Goal: Information Seeking & Learning: Learn about a topic

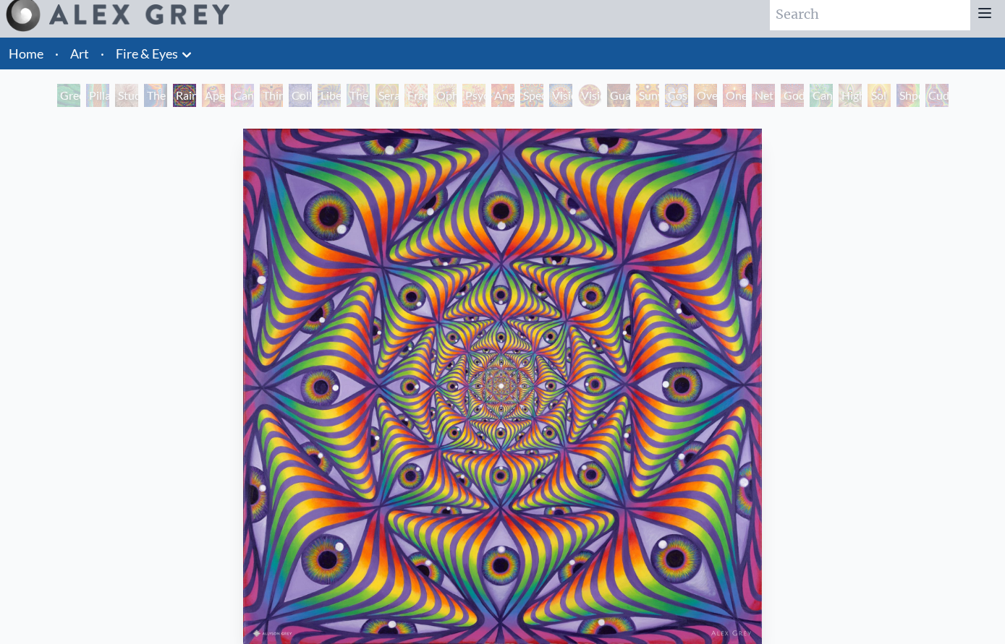
scroll to position [9, 0]
click at [414, 86] on div "Fractal Eyes" at bounding box center [415, 95] width 23 height 23
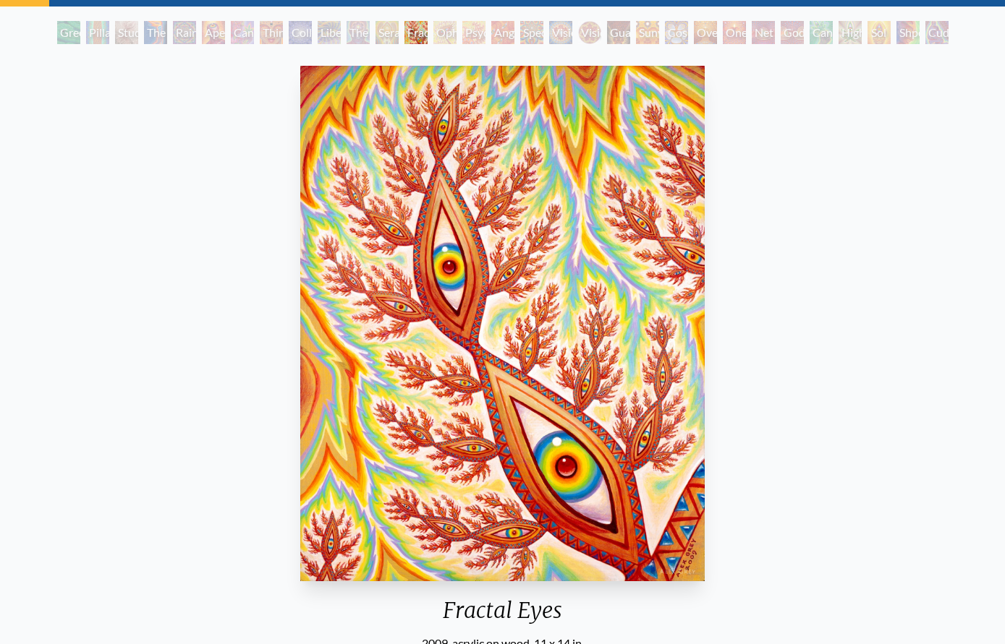
scroll to position [71, 0]
click at [767, 154] on div "Fractal Eyes 2009, acrylic on wood, 11 x 14 in. Visit the CoSM Shop" at bounding box center [502, 409] width 981 height 696
click at [785, 124] on div "Fractal Eyes 2009, acrylic on wood, 11 x 14 in. Visit the CoSM Shop" at bounding box center [502, 409] width 981 height 696
click at [811, 121] on div "Fractal Eyes 2009, acrylic on wood, 11 x 14 in. Visit the CoSM Shop" at bounding box center [502, 409] width 981 height 696
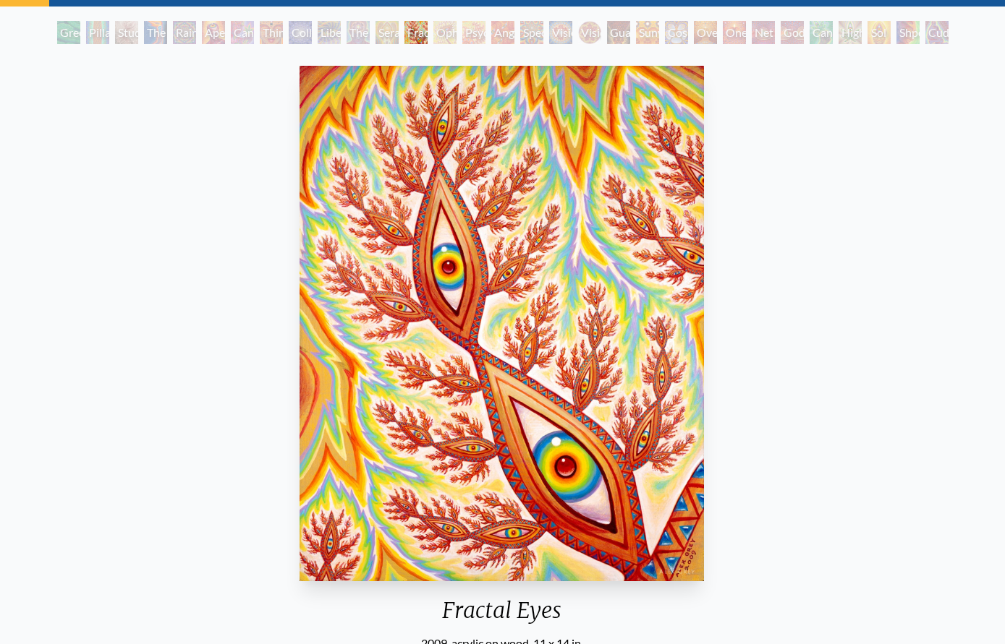
click at [832, 221] on div "Fractal Eyes 2009, acrylic on wood, 11 x 14 in. Visit the CoSM Shop" at bounding box center [501, 409] width 981 height 696
click at [840, 195] on div "Fractal Eyes 2009, acrylic on wood, 11 x 14 in. Visit the CoSM Shop" at bounding box center [501, 409] width 981 height 696
click at [842, 173] on div "Fractal Eyes 2009, acrylic on wood, 11 x 14 in. Visit the CoSM Shop" at bounding box center [501, 409] width 981 height 696
click at [810, 210] on div "Fractal Eyes 2009, acrylic on wood, 11 x 14 in. Visit the CoSM Shop" at bounding box center [501, 409] width 981 height 696
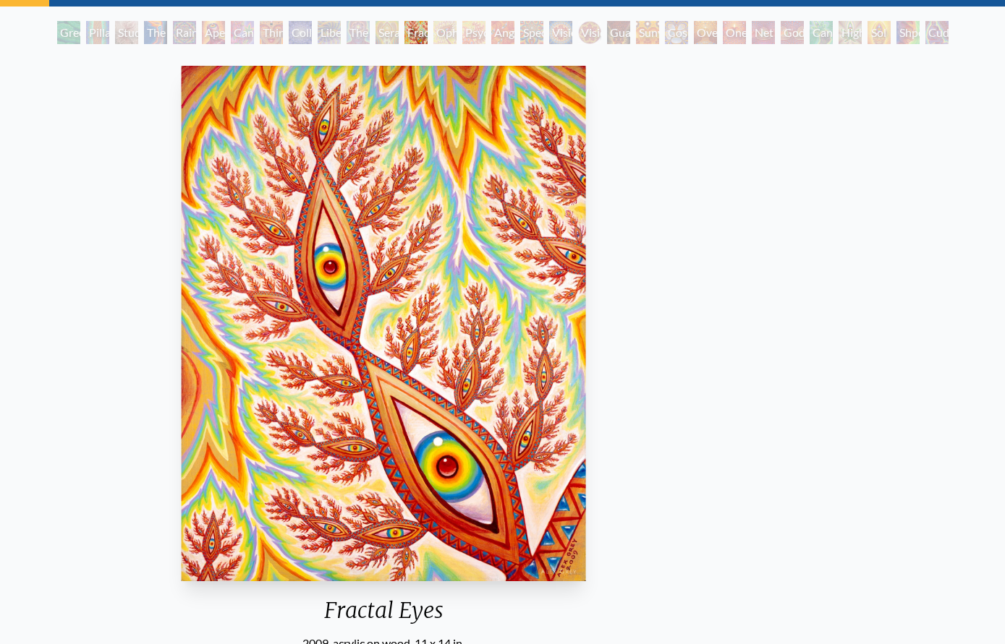
scroll to position [72, 0]
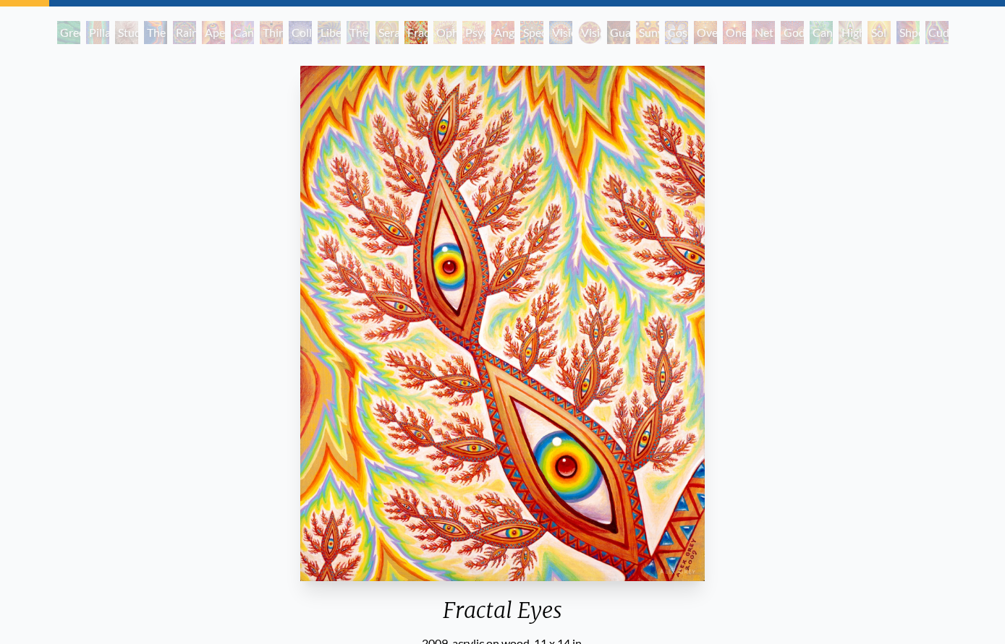
click at [806, 173] on div "Fractal Eyes 2009, acrylic on wood, 11 x 14 in. Visit the CoSM Shop" at bounding box center [502, 408] width 981 height 696
click at [771, 155] on div "Fractal Eyes 2009, acrylic on wood, 11 x 14 in. Visit the CoSM Shop" at bounding box center [502, 408] width 981 height 696
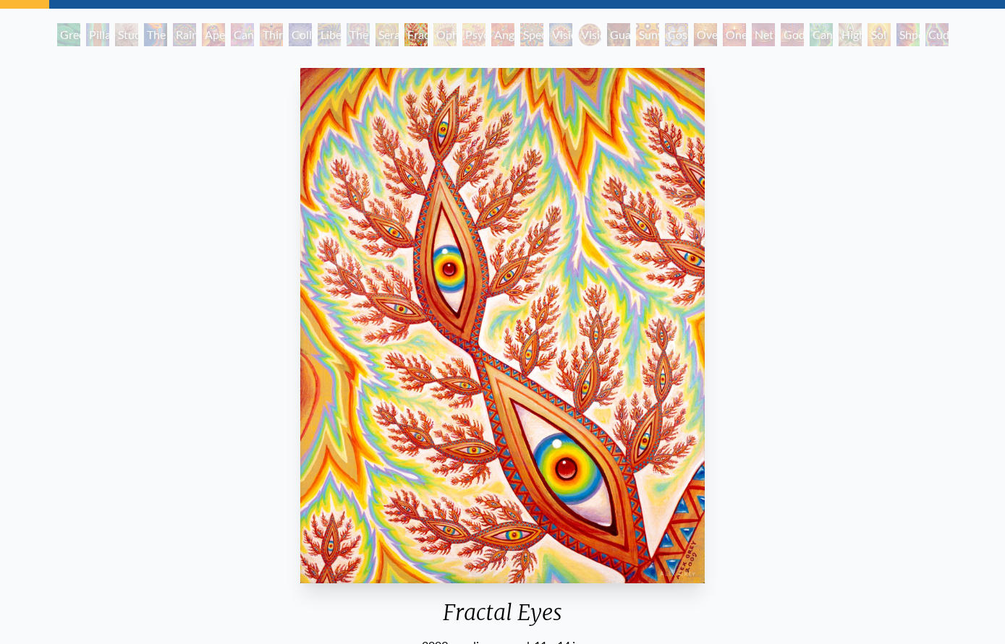
scroll to position [67, 0]
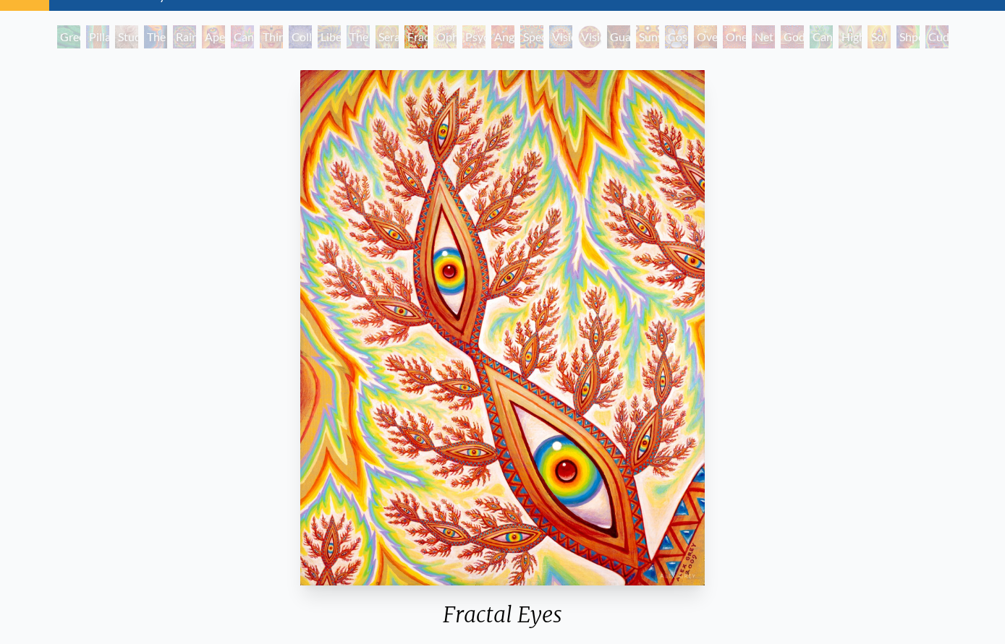
click at [648, 46] on div "Sunyata" at bounding box center [647, 36] width 23 height 23
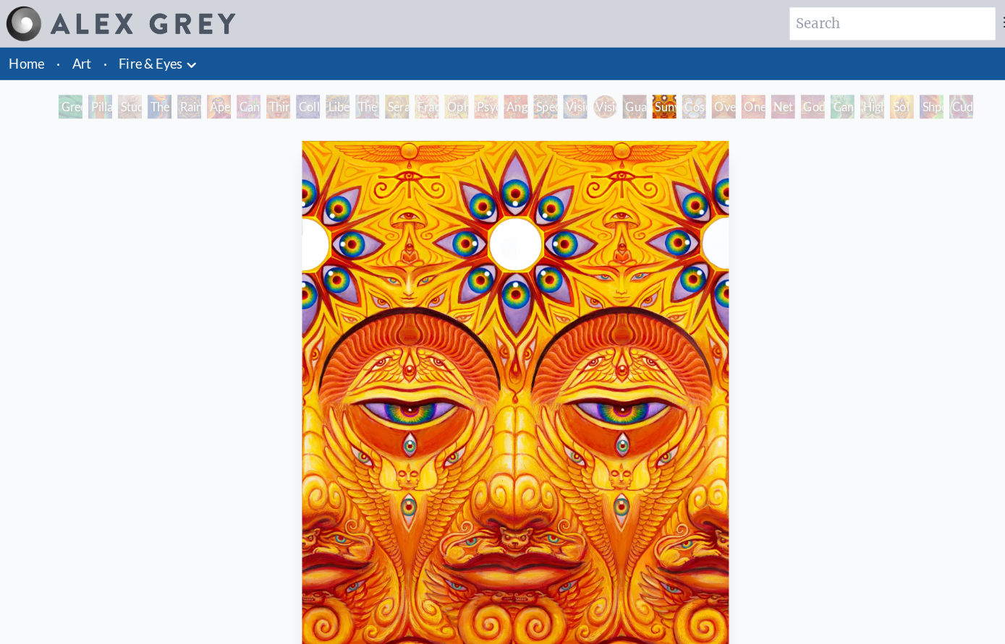
click at [702, 99] on div "Oversoul" at bounding box center [705, 104] width 23 height 23
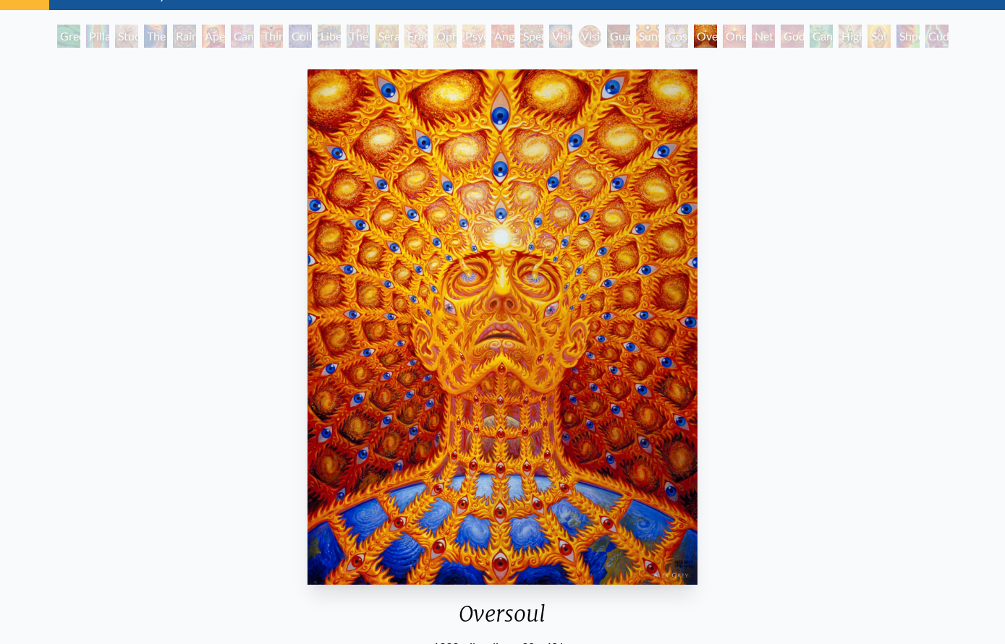
scroll to position [55, 0]
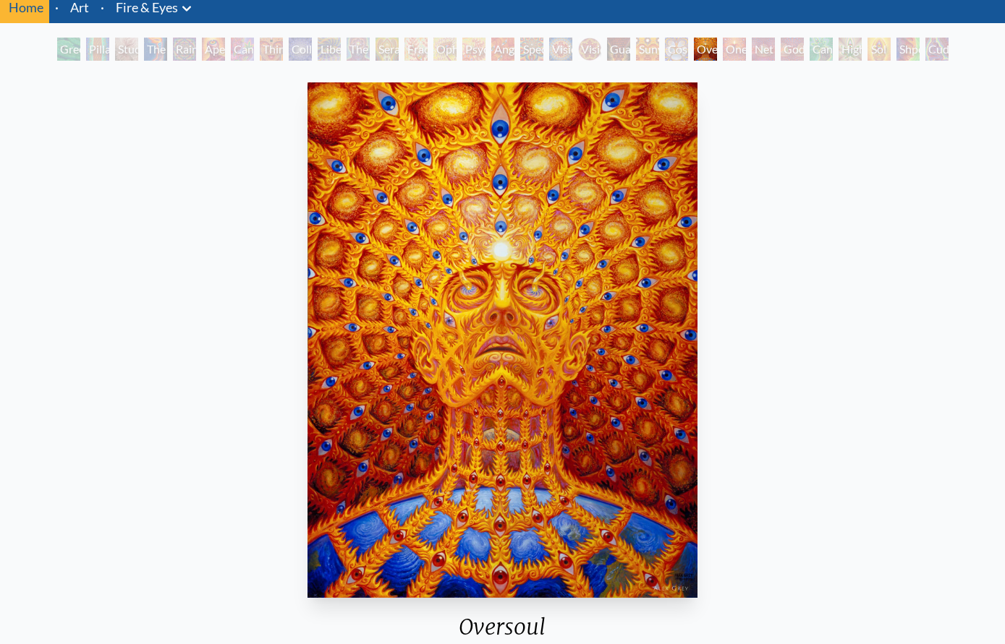
click at [741, 46] on div "One" at bounding box center [733, 49] width 23 height 23
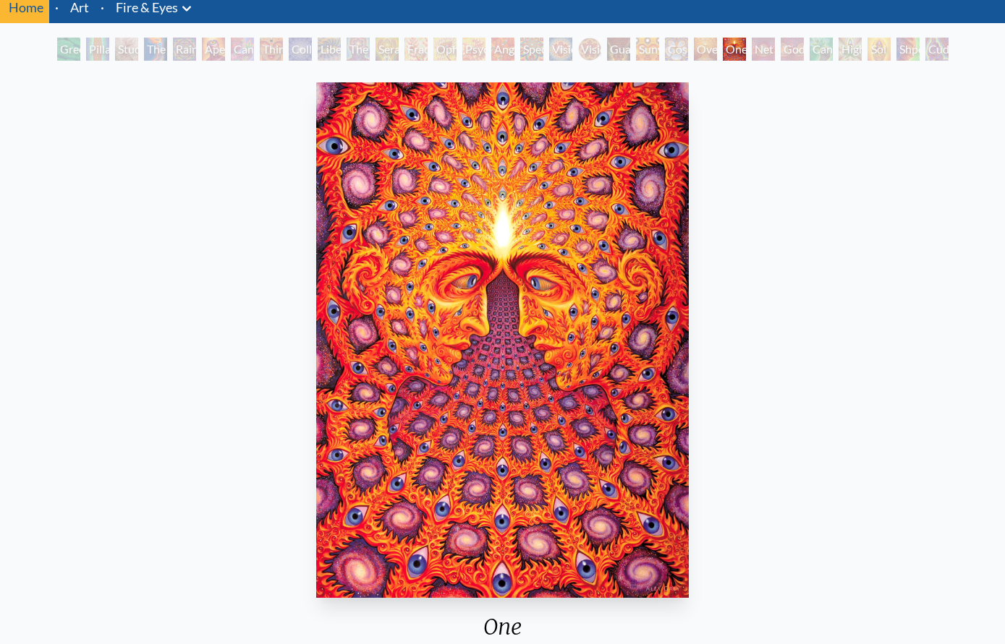
click at [770, 48] on div "Net of Being" at bounding box center [762, 49] width 23 height 23
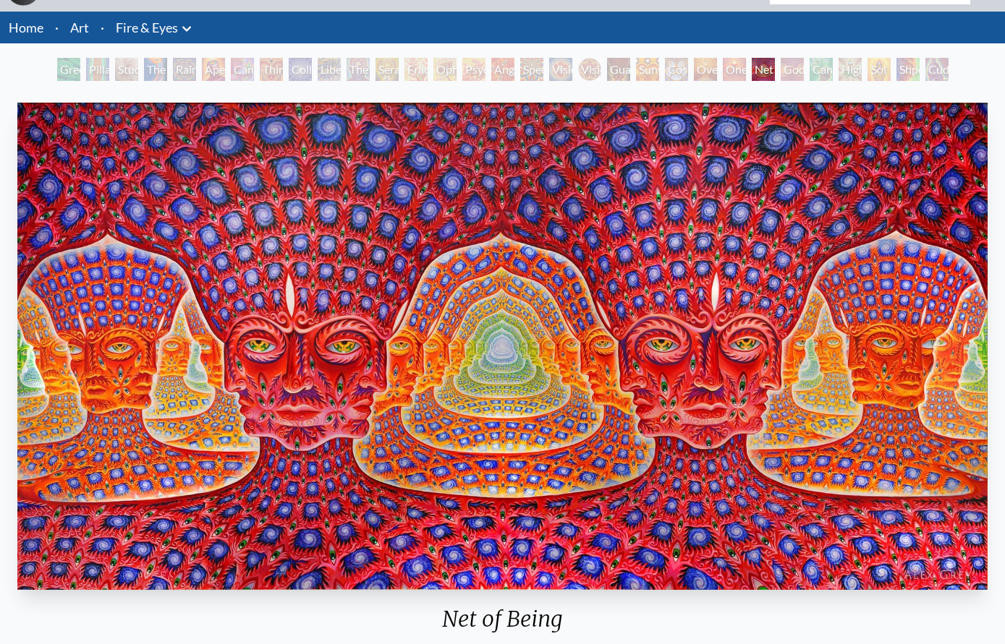
scroll to position [37, 0]
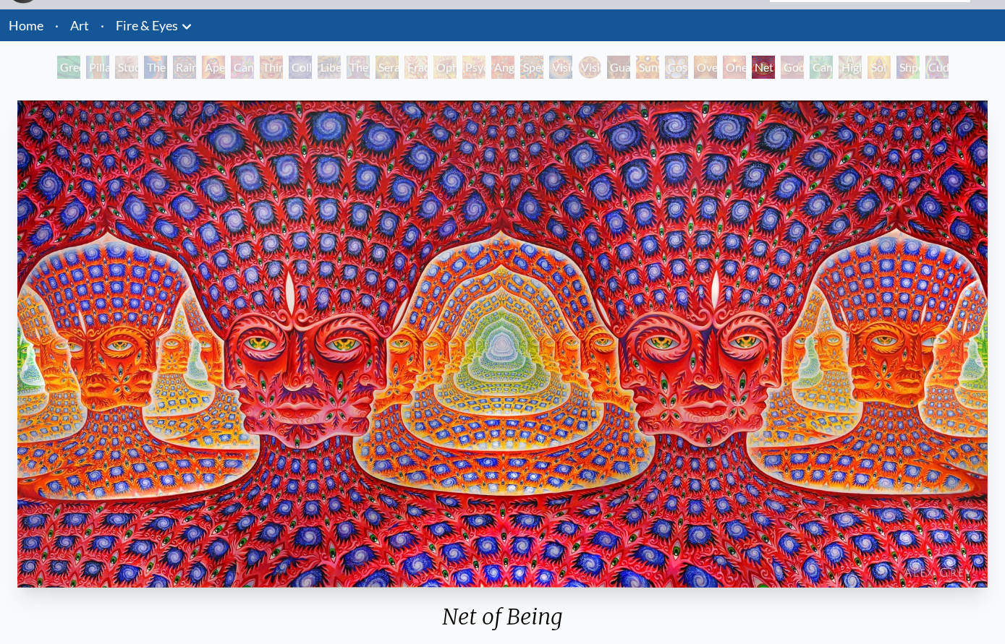
click at [101, 61] on div "Pillar of Awareness" at bounding box center [97, 67] width 23 height 23
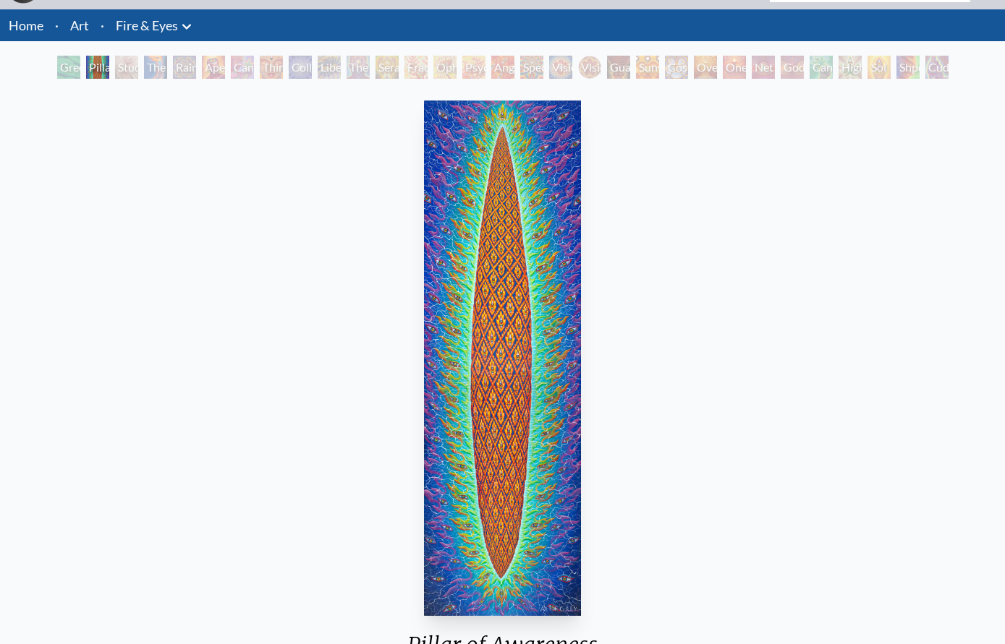
click at [22, 61] on div "Green Hand Pillar of Awareness Study for the Great Turn The Torch Rainbow Eye R…" at bounding box center [502, 69] width 1005 height 27
click at [67, 69] on div "Green Hand" at bounding box center [68, 67] width 23 height 23
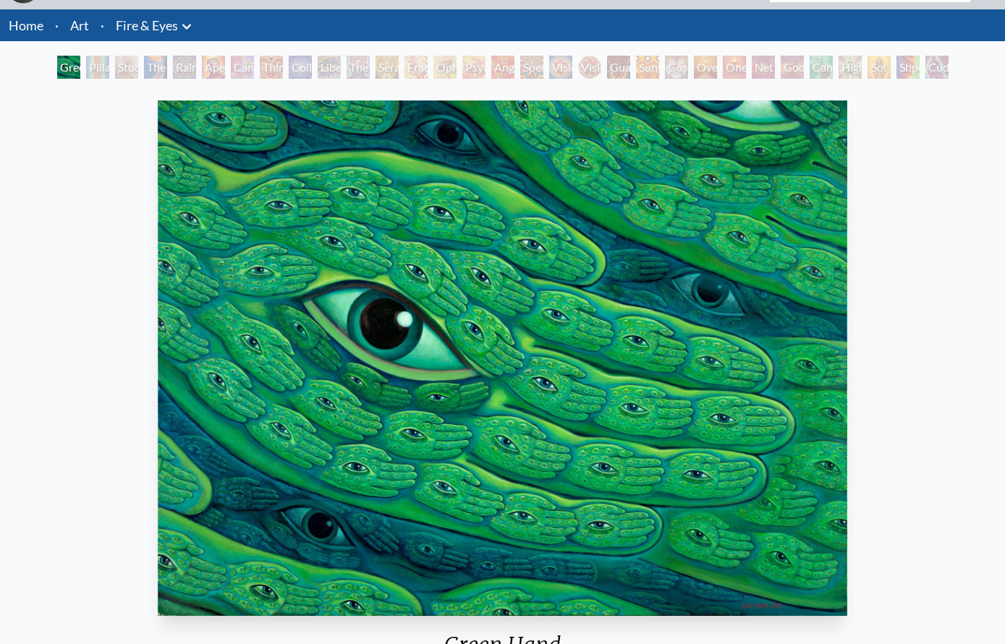
click at [572, 61] on div "Vision Crystal" at bounding box center [560, 67] width 23 height 23
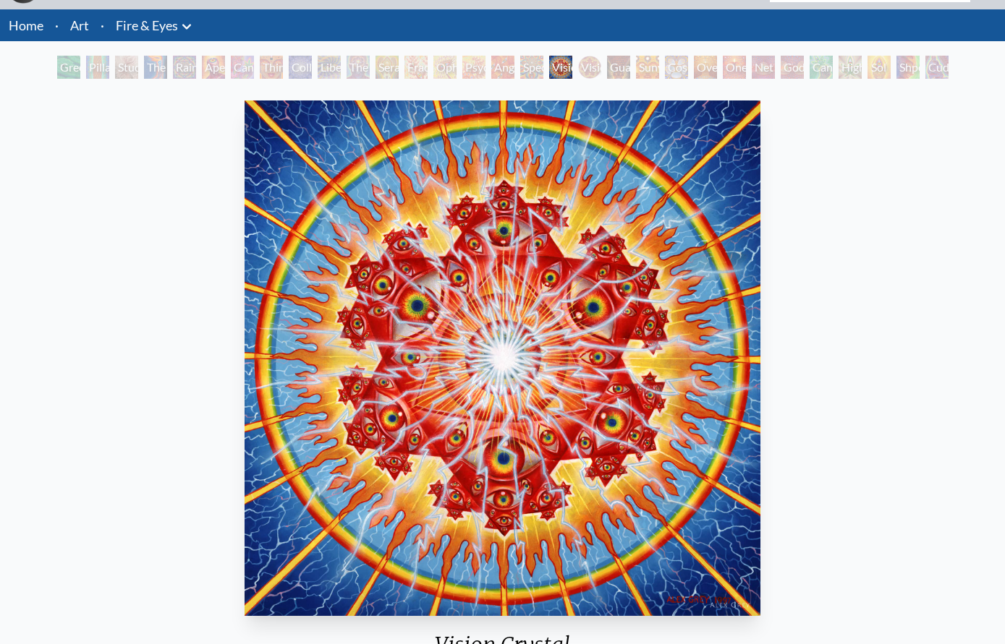
click at [520, 69] on div "Spectral Lotus" at bounding box center [531, 67] width 23 height 23
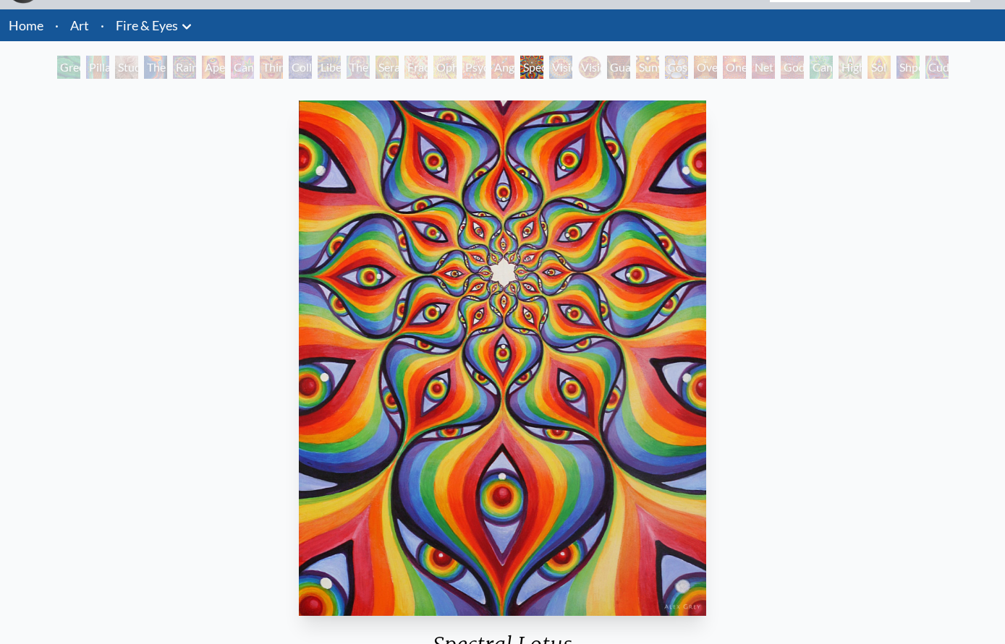
click at [464, 56] on div "Psychomicrograph of a Fractal Paisley Cherub Feather Tip" at bounding box center [473, 67] width 23 height 23
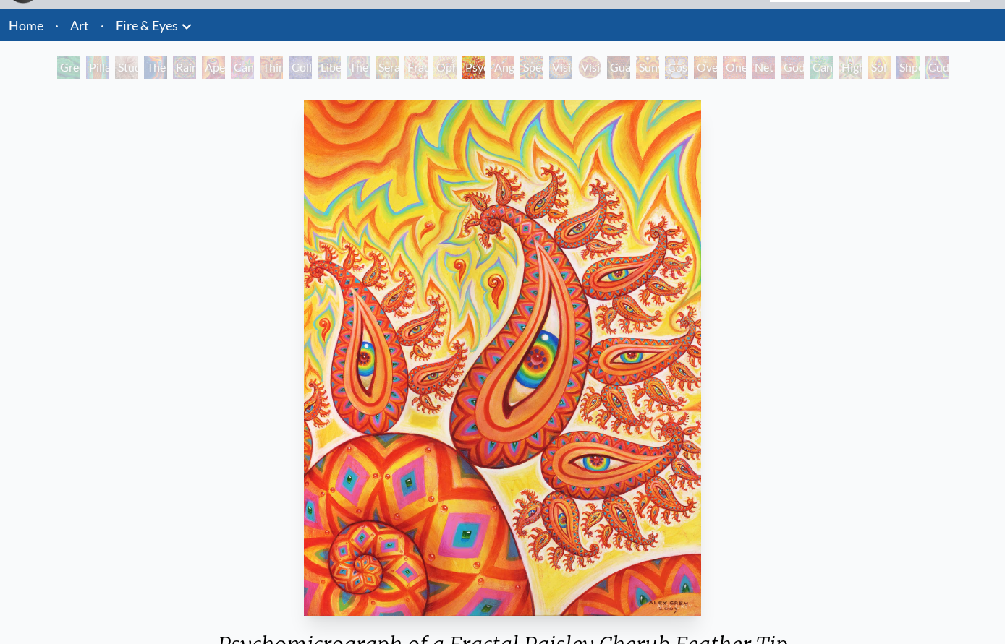
click at [492, 102] on img "15 / 31" at bounding box center [503, 359] width 398 height 516
click at [503, 68] on div "Angel Skin" at bounding box center [502, 67] width 23 height 23
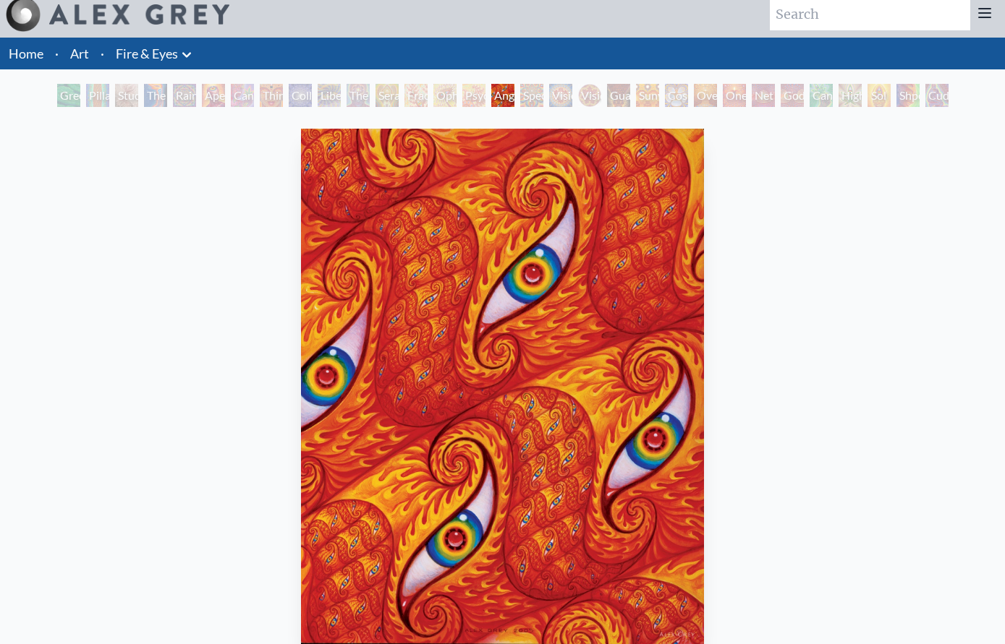
scroll to position [9, 0]
click at [549, 98] on div "Vision Crystal" at bounding box center [560, 95] width 23 height 23
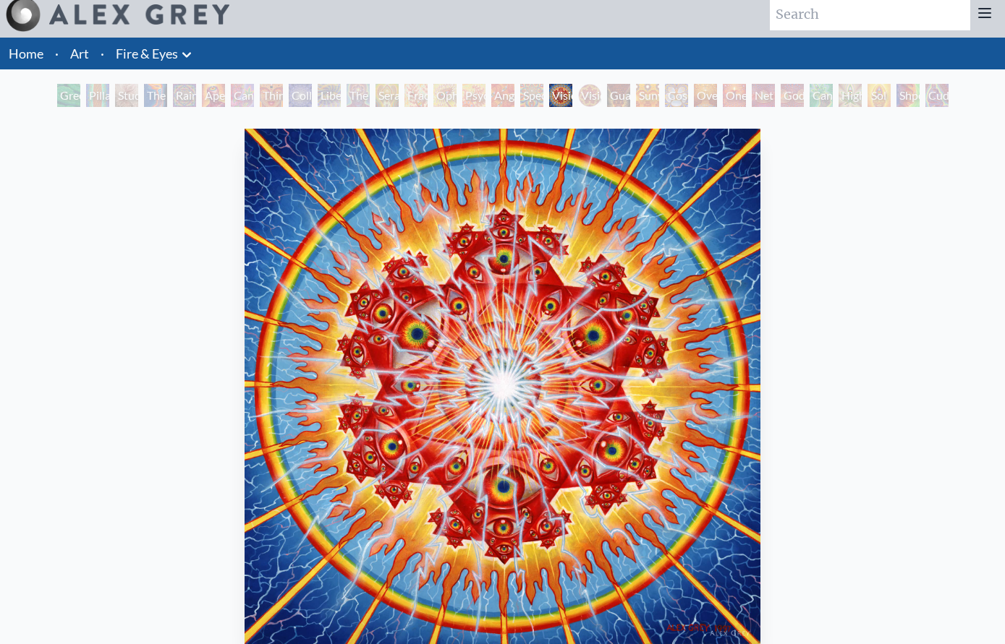
click at [619, 84] on div "Guardian of Infinite Vision" at bounding box center [618, 95] width 23 height 23
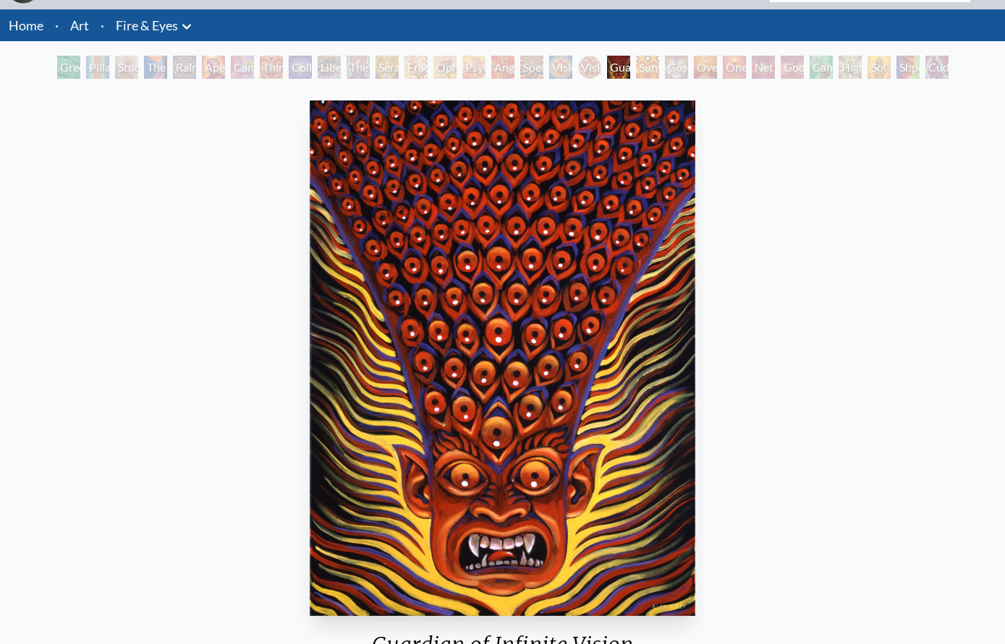
scroll to position [19, 0]
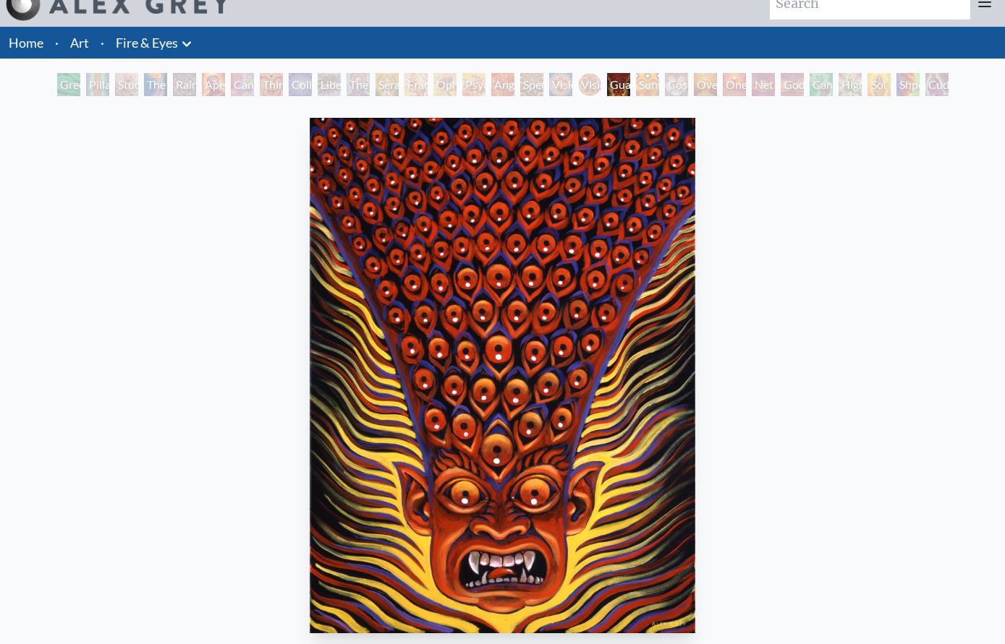
click at [896, 69] on div "Home · Art · Fire & Eyes Anatomical Drawings" at bounding box center [502, 434] width 1005 height 814
click at [908, 75] on div "Shpongled" at bounding box center [907, 84] width 23 height 23
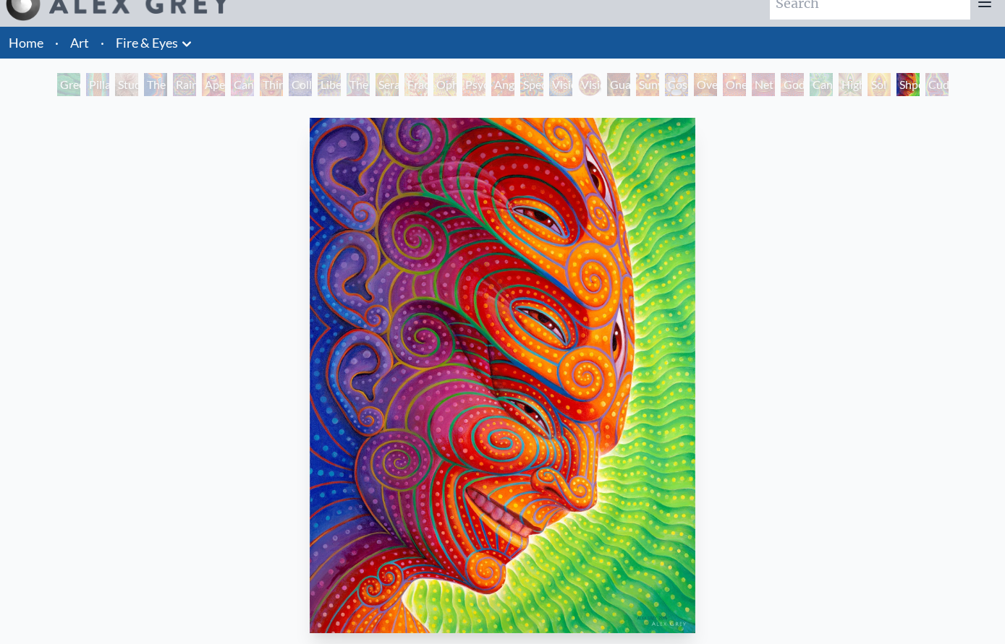
click at [919, 76] on div "Shpongled" at bounding box center [907, 84] width 23 height 23
click at [948, 80] on div "Cuddle" at bounding box center [936, 84] width 23 height 23
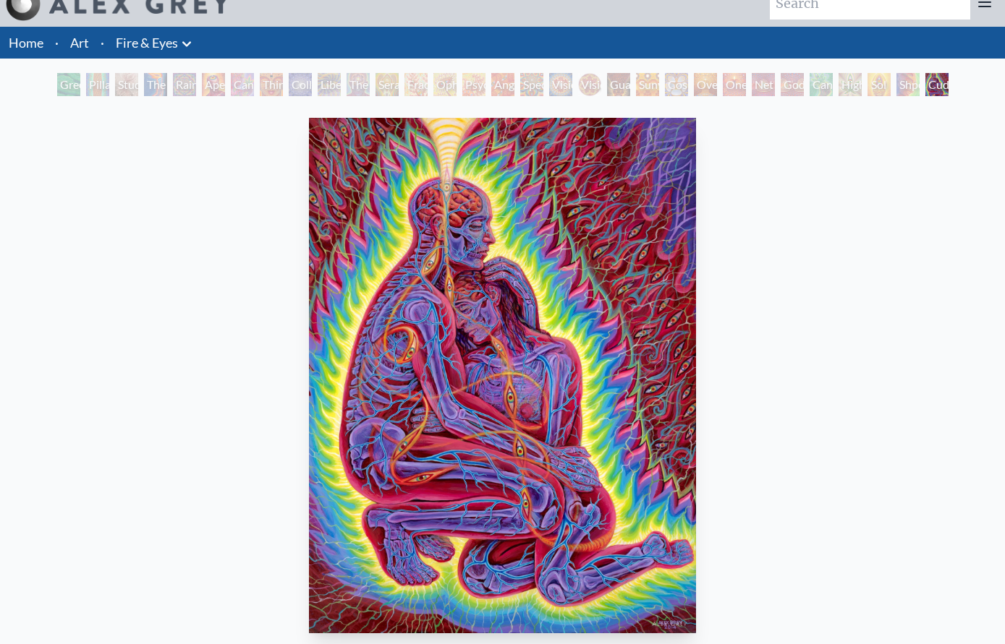
click at [899, 74] on div "Shpongled" at bounding box center [907, 84] width 23 height 23
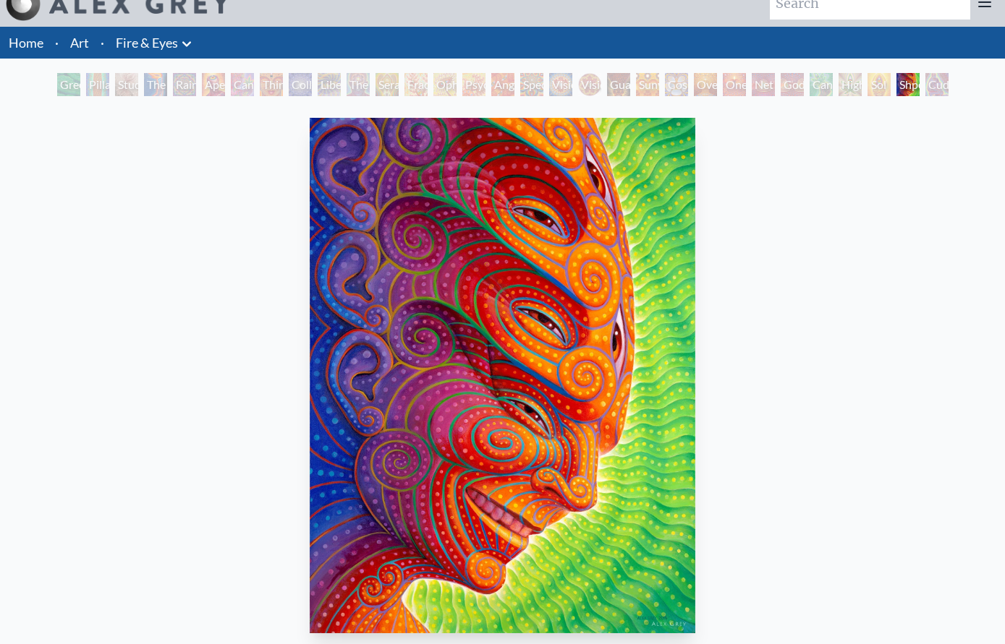
click at [867, 93] on div "Sol Invictus" at bounding box center [878, 84] width 23 height 23
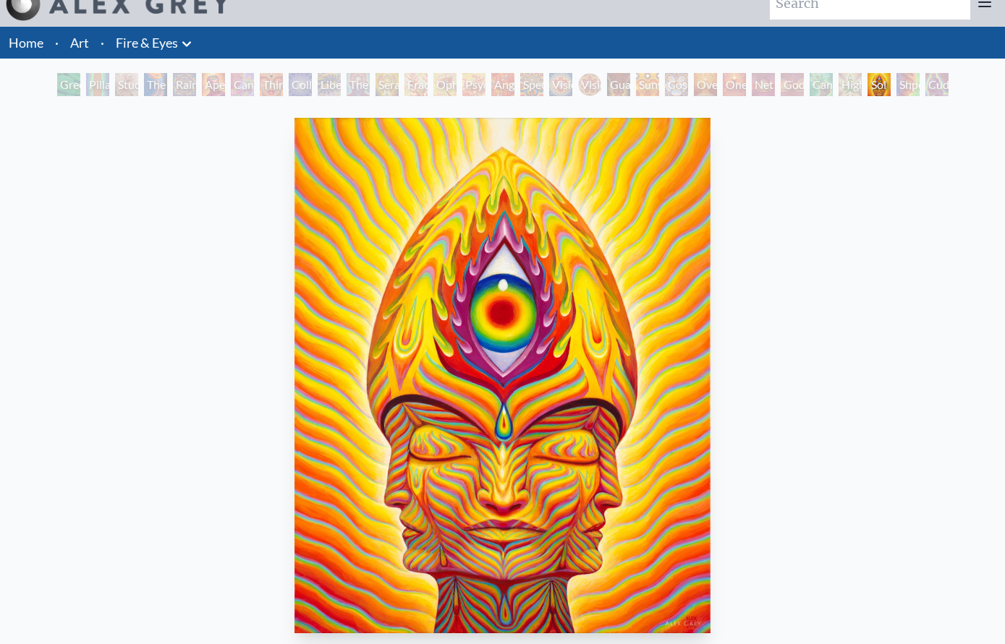
click at [838, 77] on div "Higher Vision" at bounding box center [849, 84] width 23 height 23
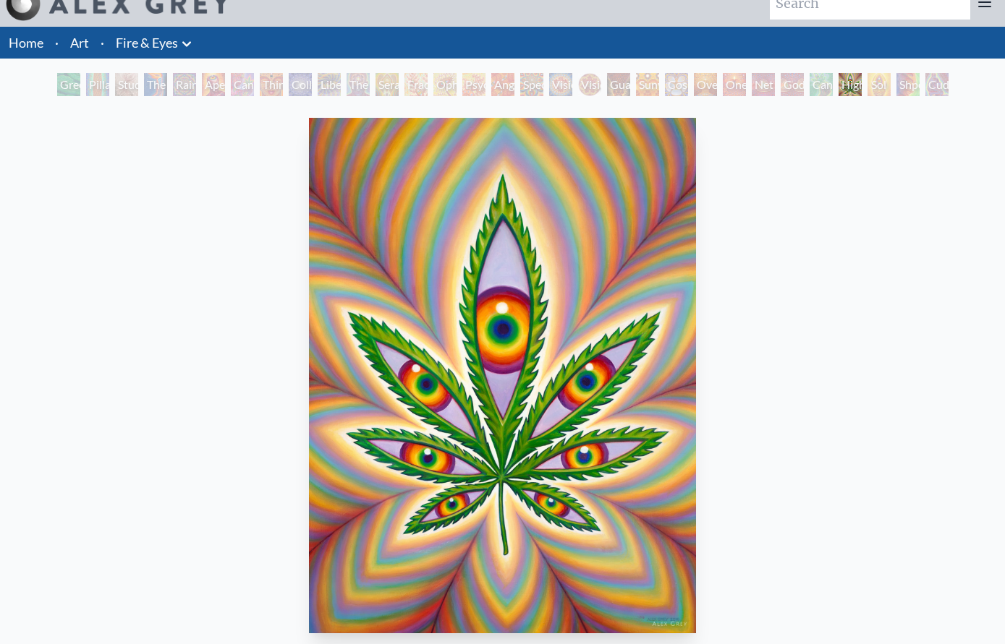
click at [791, 74] on div "Godself" at bounding box center [791, 84] width 23 height 23
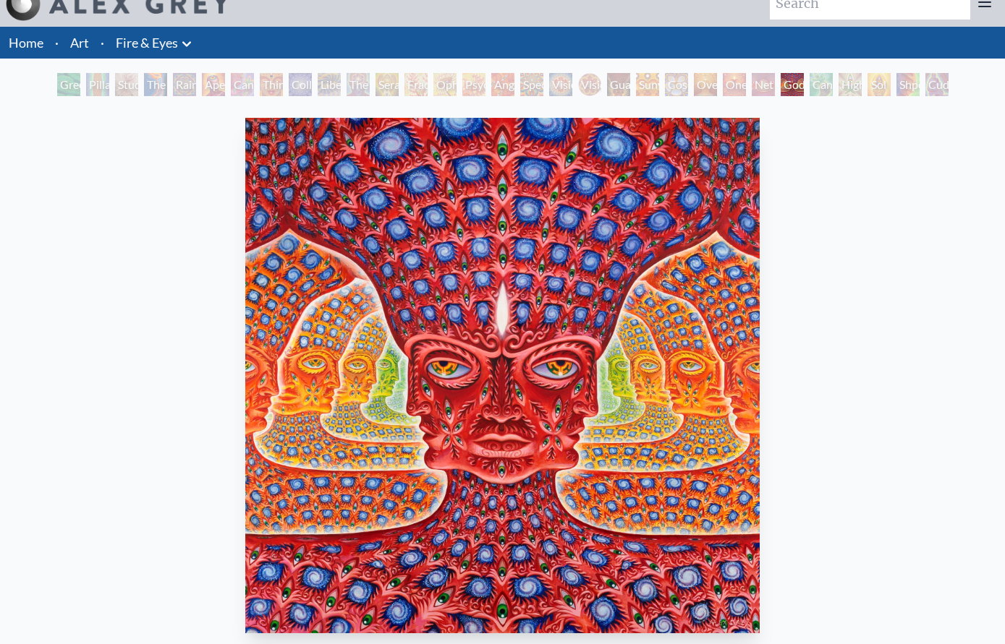
click at [759, 80] on div "Net of Being" at bounding box center [762, 84] width 23 height 23
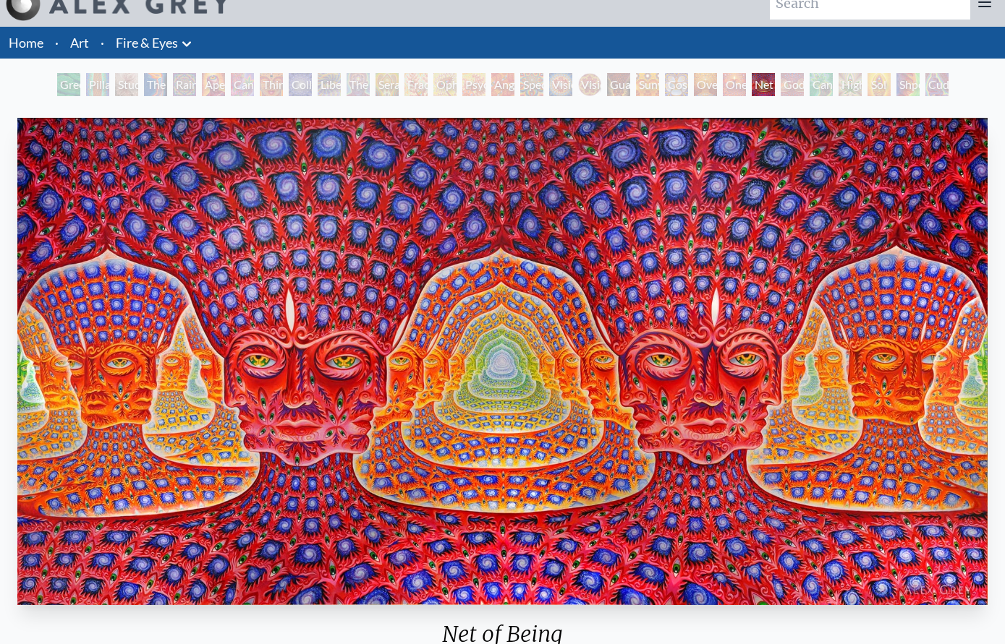
click at [702, 82] on div "Oversoul" at bounding box center [705, 84] width 23 height 23
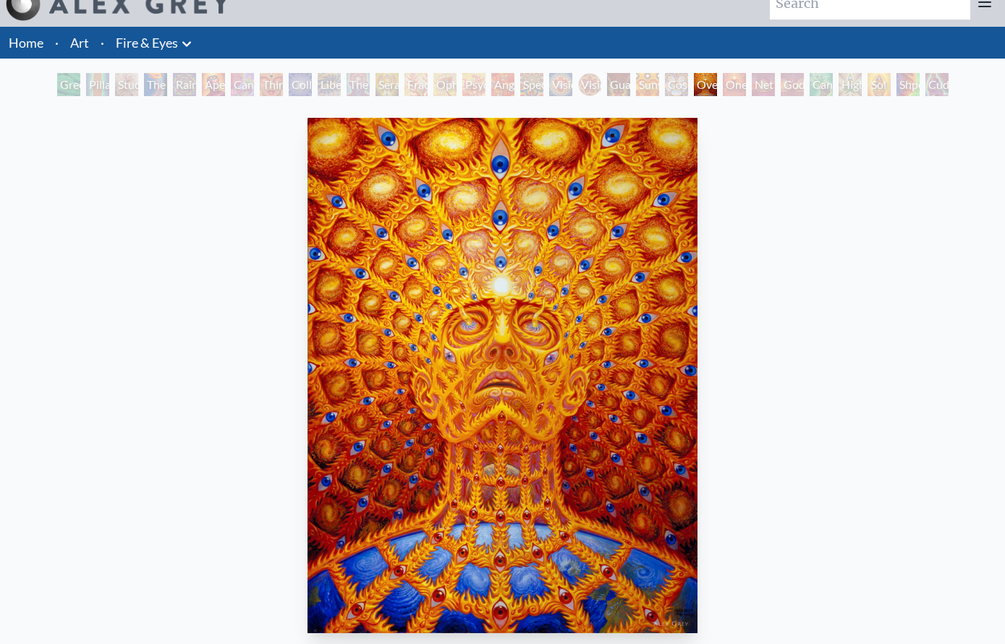
click at [665, 77] on div "Cosmic Elf" at bounding box center [676, 84] width 23 height 23
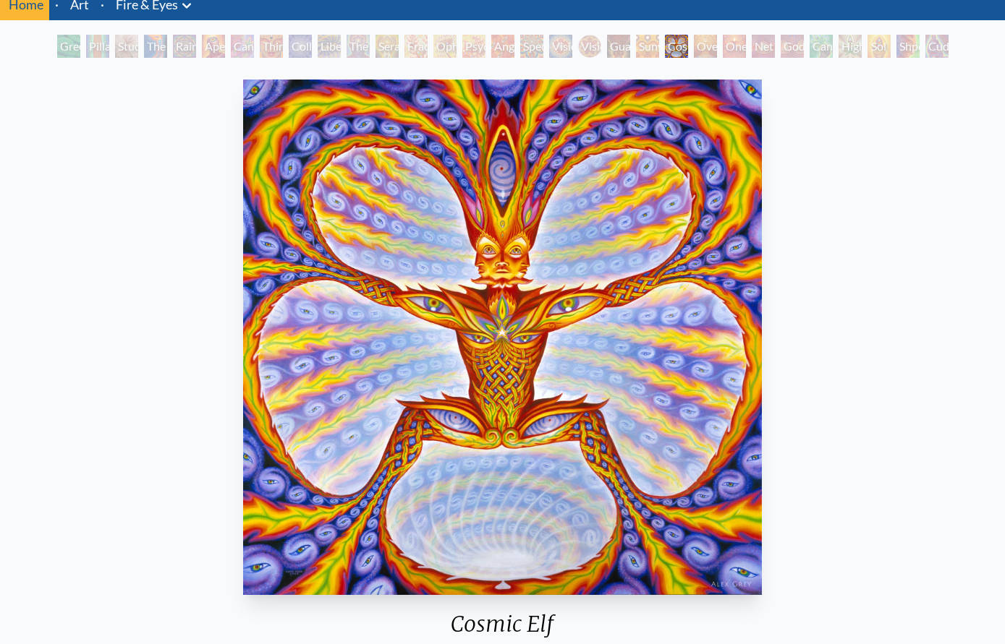
scroll to position [58, 0]
click at [366, 46] on div "The Seer" at bounding box center [357, 46] width 23 height 23
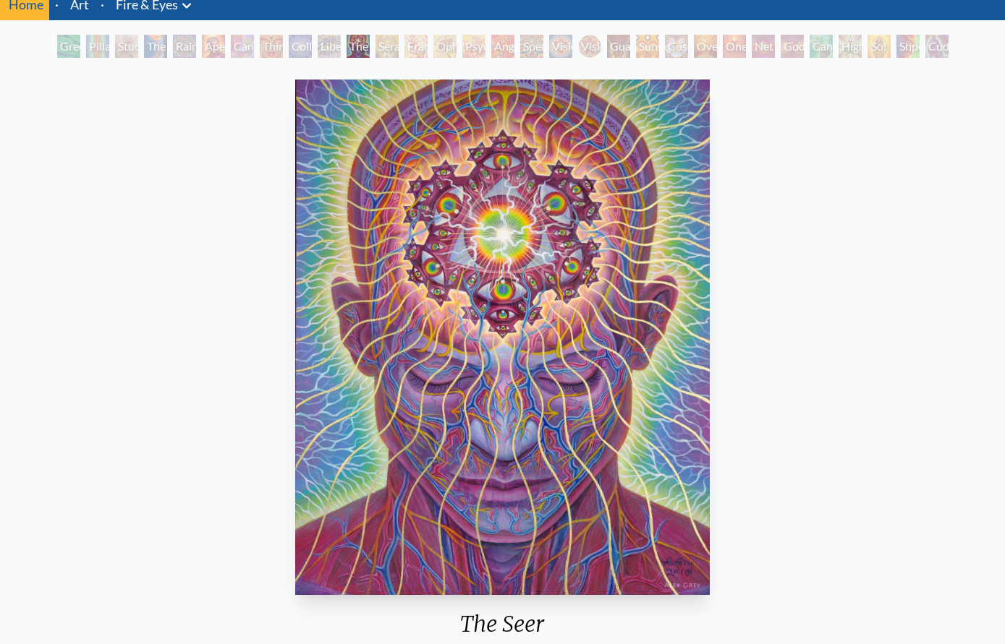
click at [397, 35] on div "Seraphic Transport Docking on the Third Eye" at bounding box center [386, 46] width 23 height 23
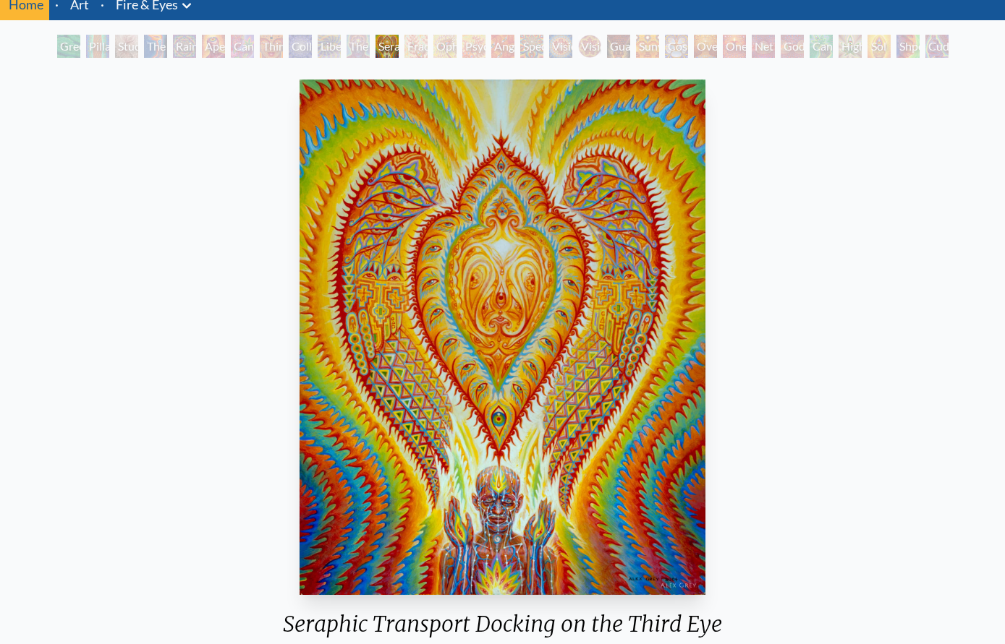
click at [596, 43] on div "Vision [PERSON_NAME]" at bounding box center [589, 46] width 23 height 23
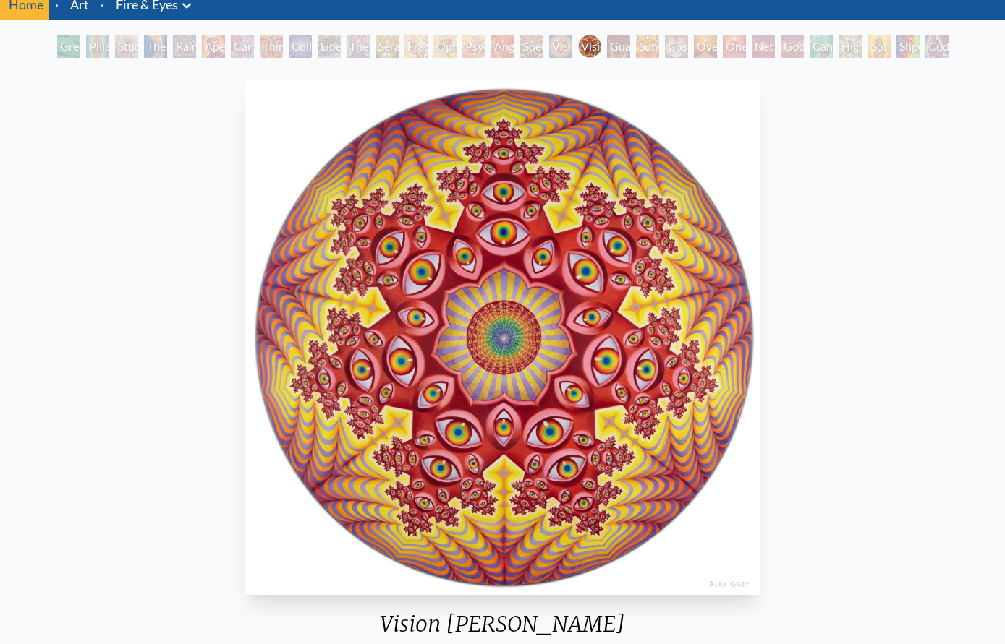
click at [630, 50] on div "Guardian of Infinite Vision" at bounding box center [618, 46] width 23 height 23
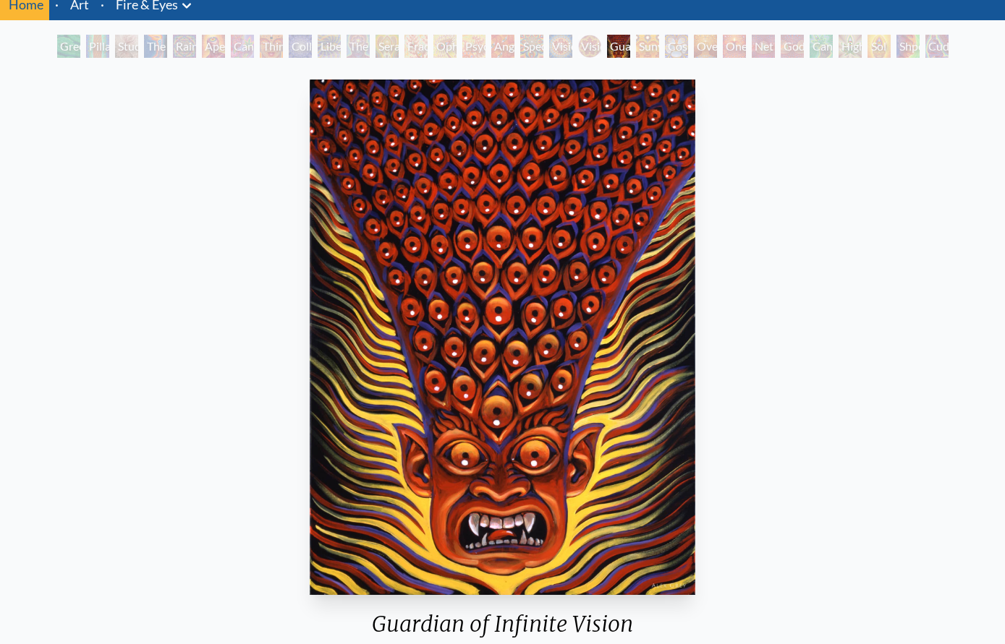
click at [717, 51] on div "Oversoul" at bounding box center [705, 46] width 23 height 23
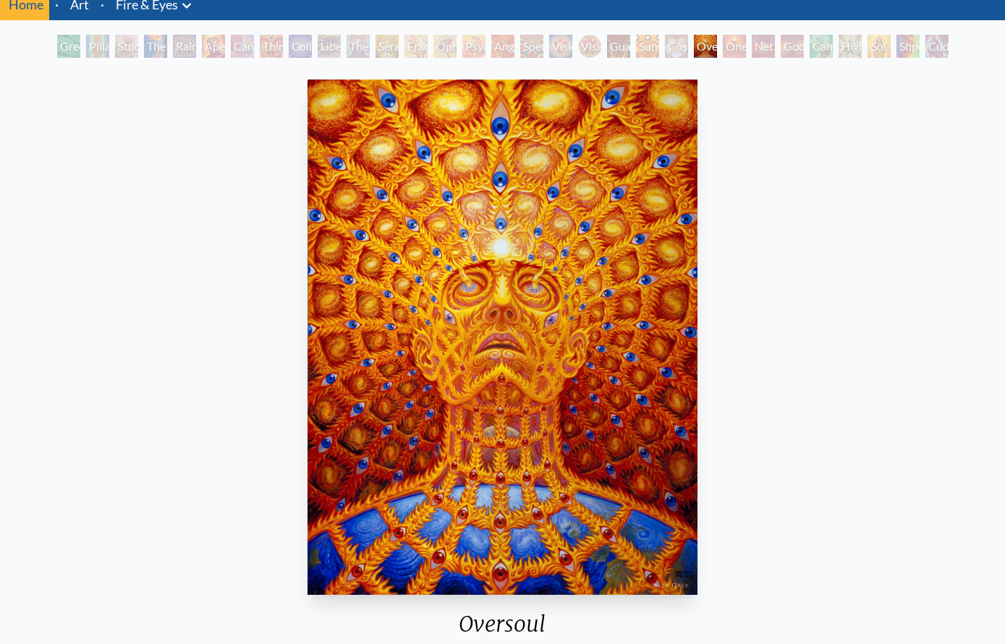
click at [761, 41] on div "Net of Being" at bounding box center [762, 46] width 23 height 23
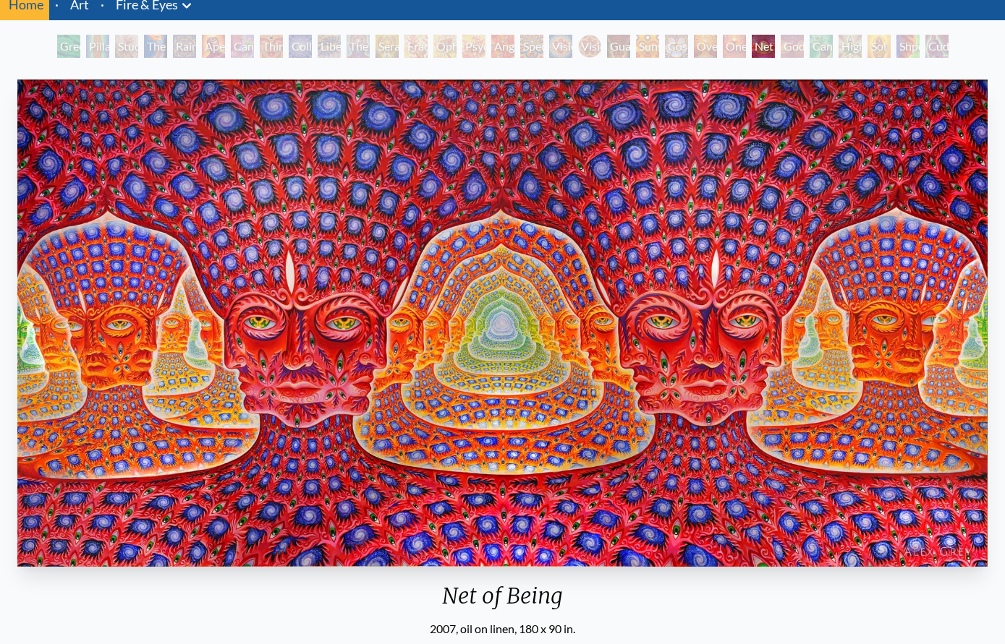
click at [804, 41] on div "Godself" at bounding box center [791, 46] width 23 height 23
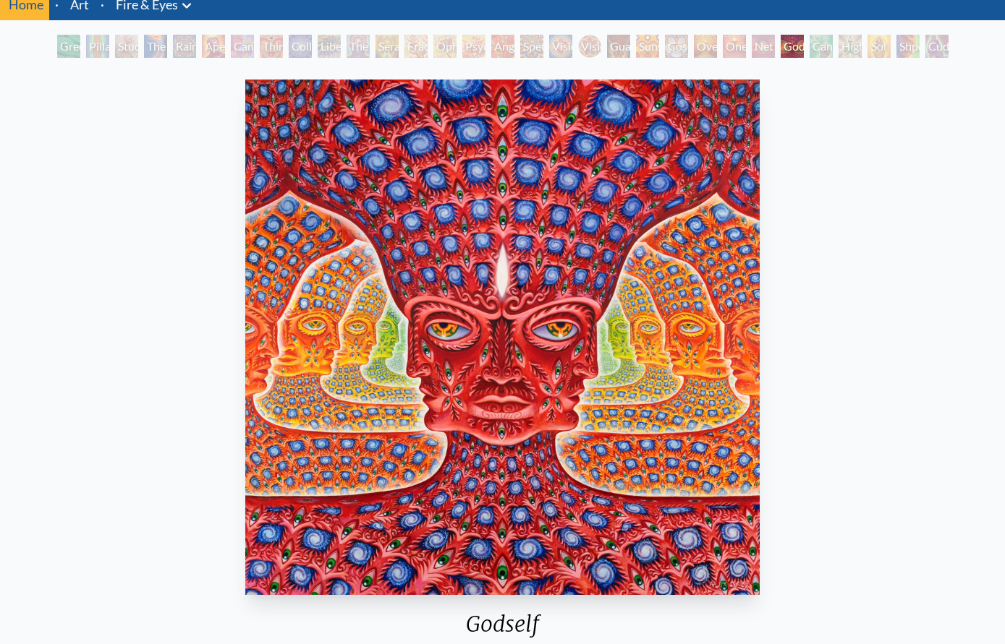
click at [832, 51] on div "Cannafist" at bounding box center [820, 46] width 23 height 23
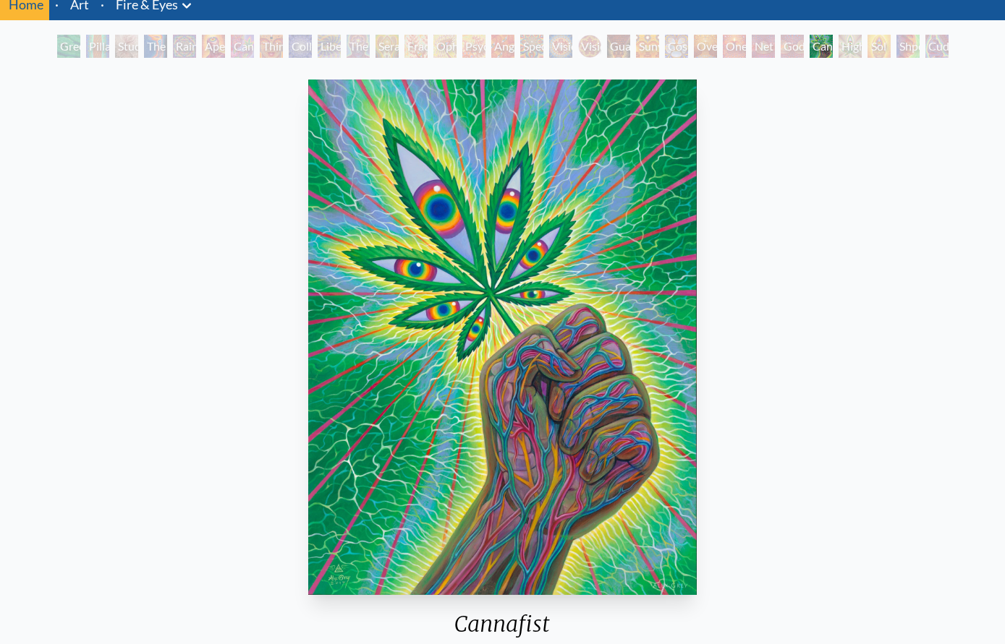
click at [885, 38] on div "Sol Invictus" at bounding box center [878, 46] width 23 height 23
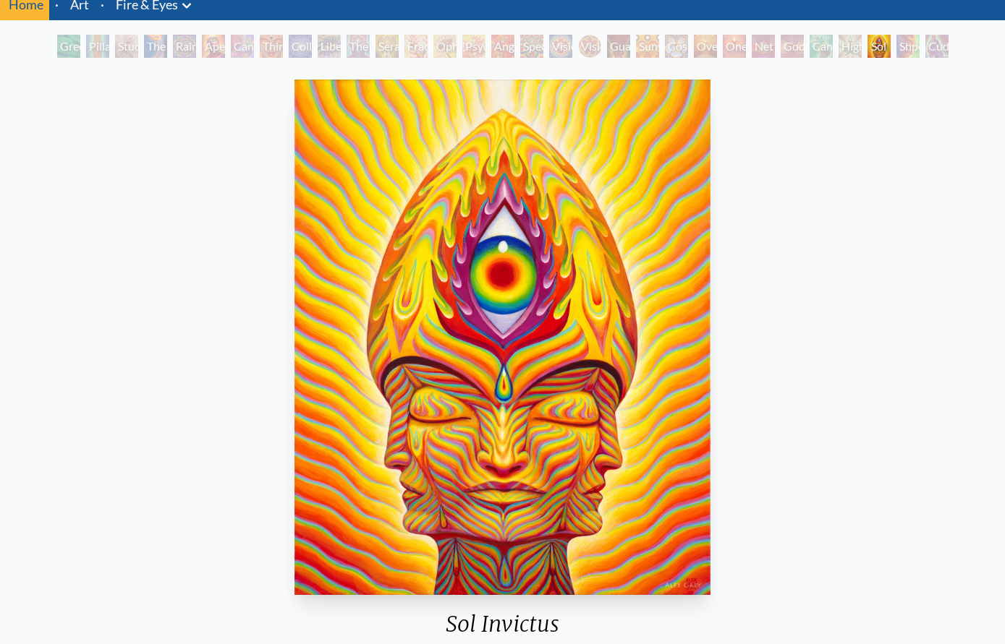
click at [928, 28] on div "Home · Art · Fire & Eyes Anatomical Drawings" at bounding box center [502, 557] width 1005 height 1138
click at [843, 49] on div "Higher Vision" at bounding box center [849, 46] width 23 height 23
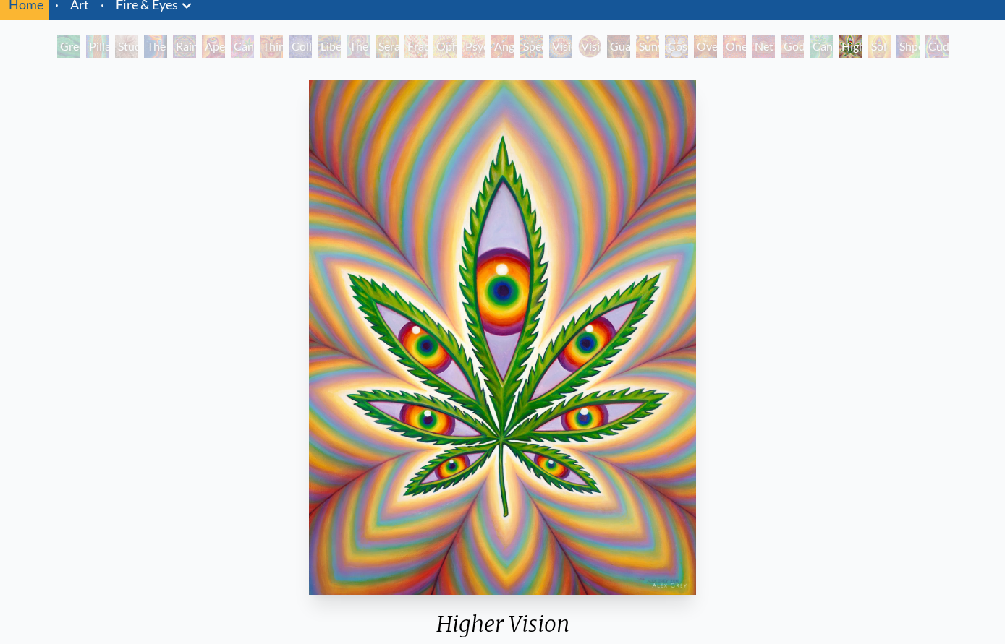
click at [782, 46] on div "Godself" at bounding box center [791, 46] width 23 height 23
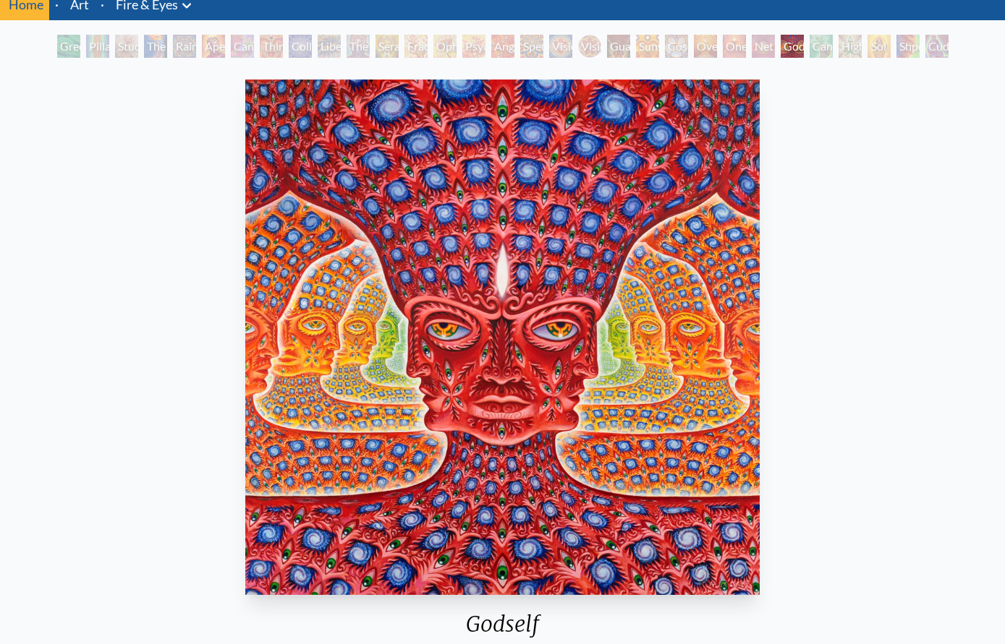
click at [890, 37] on div "Sol Invictus" at bounding box center [878, 46] width 23 height 23
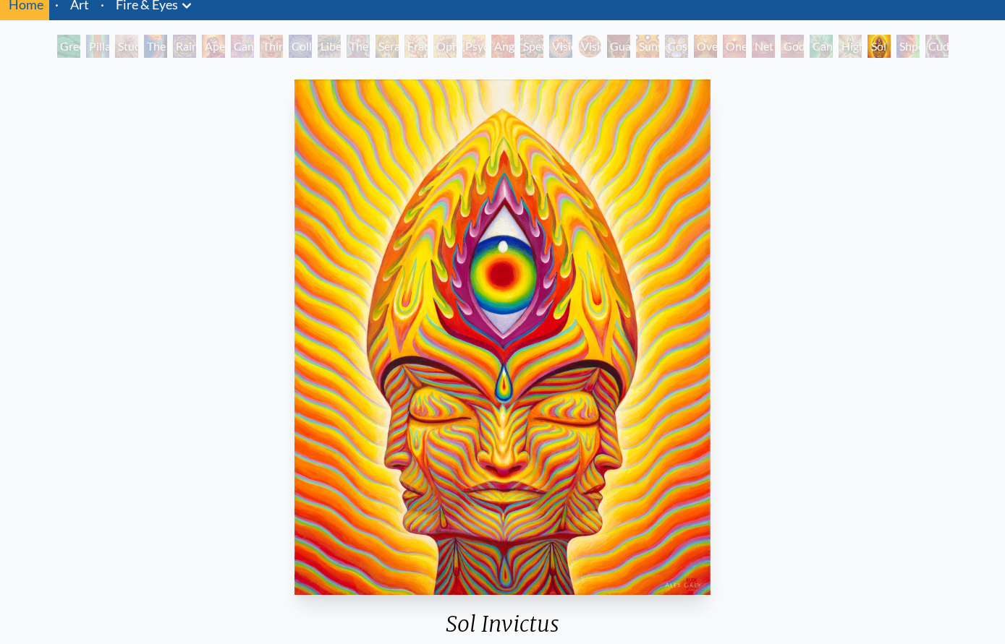
click at [919, 46] on div "Shpongled" at bounding box center [907, 46] width 23 height 23
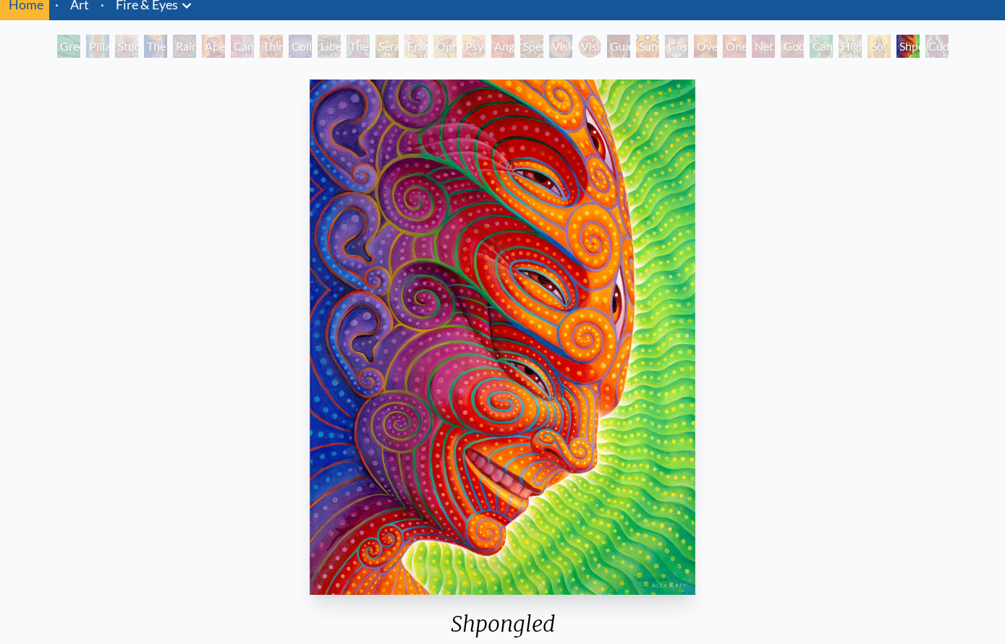
click at [949, 34] on div "Home · Art · Fire & Eyes Anatomical Drawings" at bounding box center [502, 557] width 1005 height 1138
click at [934, 48] on div "Cuddle" at bounding box center [936, 46] width 23 height 23
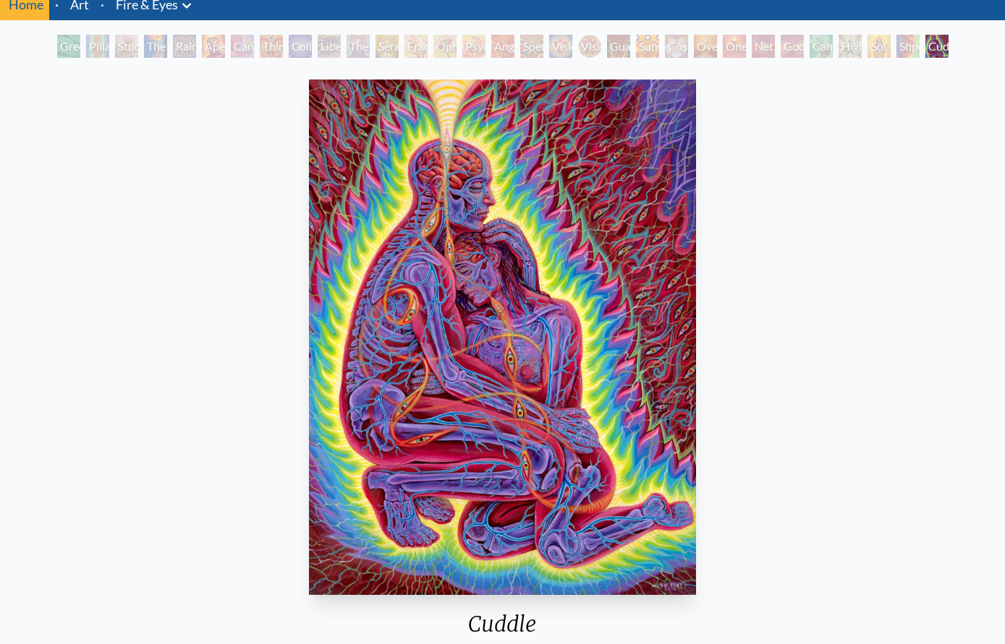
click at [838, 51] on div "Higher Vision" at bounding box center [849, 46] width 23 height 23
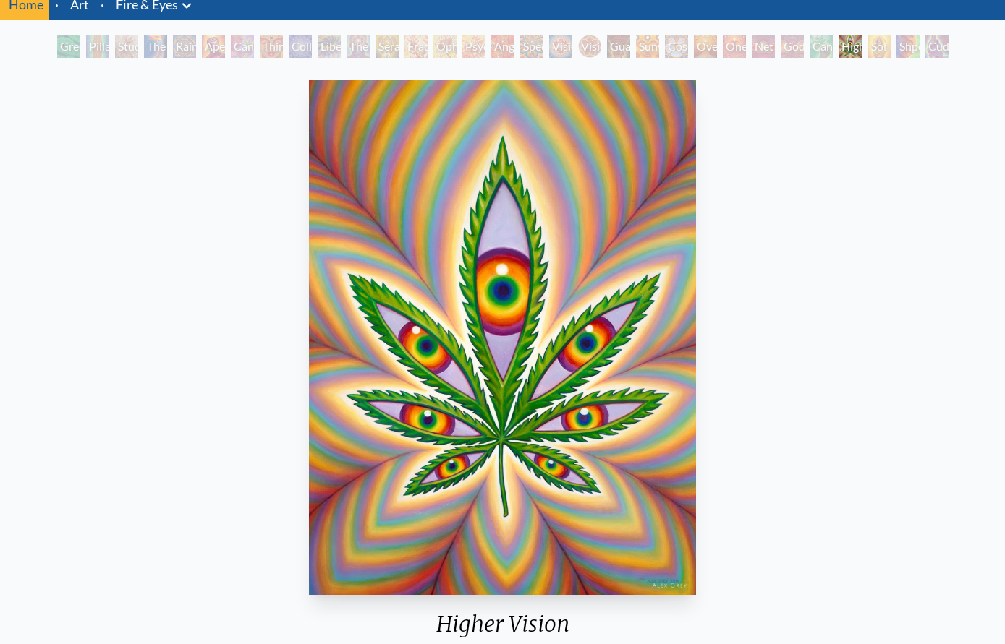
click at [809, 35] on div "Cannafist" at bounding box center [820, 46] width 23 height 23
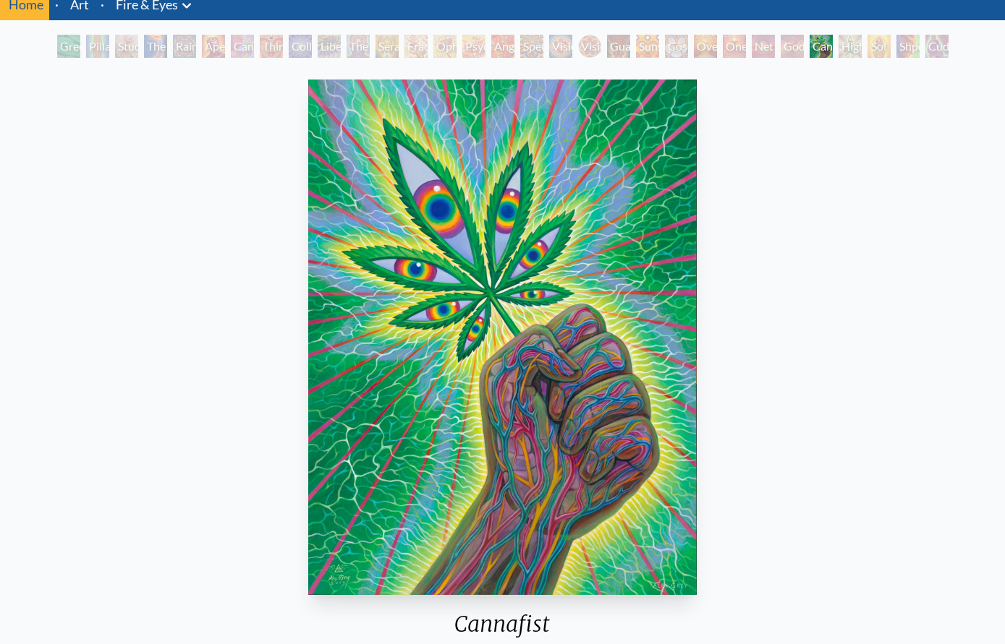
click at [757, 56] on div "Net of Being" at bounding box center [762, 46] width 23 height 23
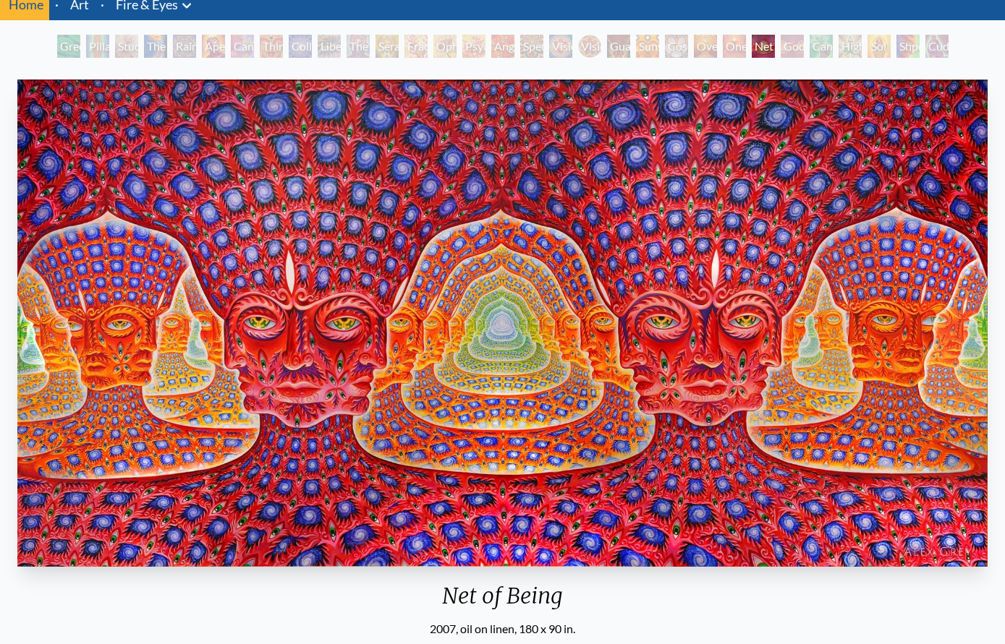
click at [703, 53] on div "Oversoul" at bounding box center [705, 46] width 23 height 23
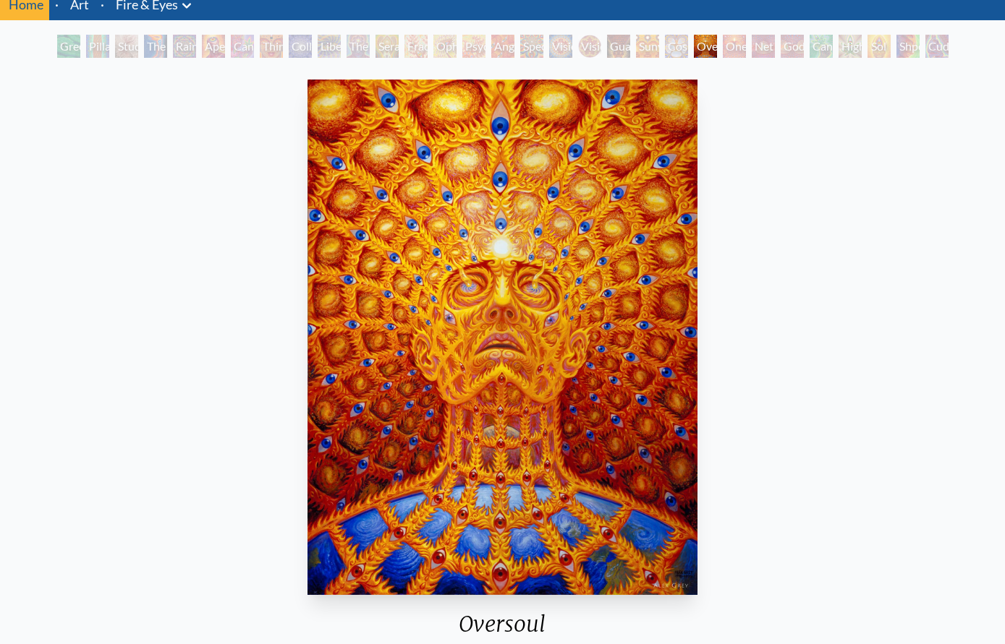
click at [671, 46] on div "Cosmic Elf" at bounding box center [676, 46] width 23 height 23
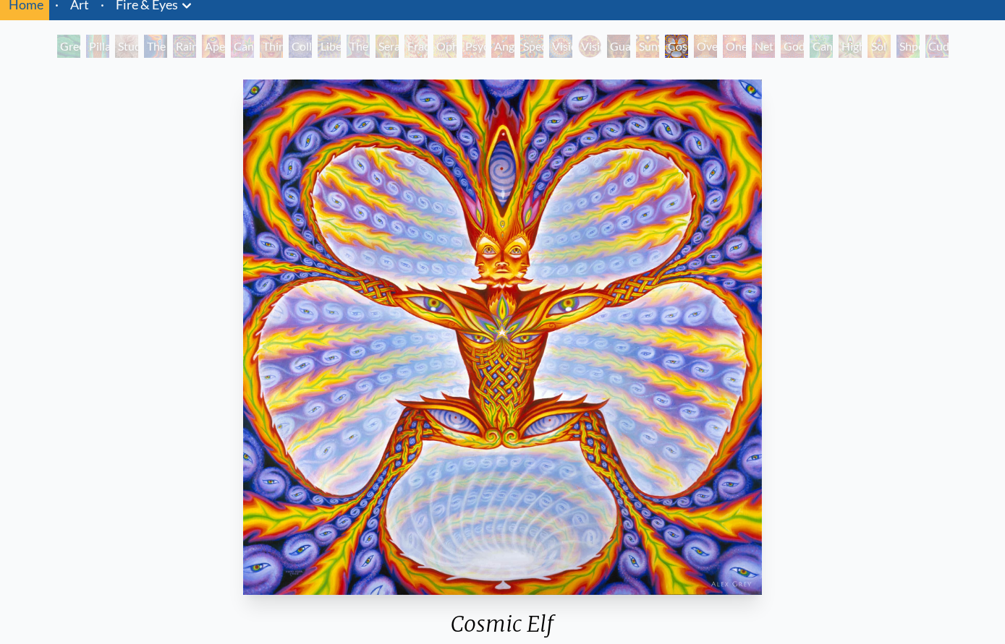
click at [610, 50] on div "Guardian of Infinite Vision" at bounding box center [618, 46] width 23 height 23
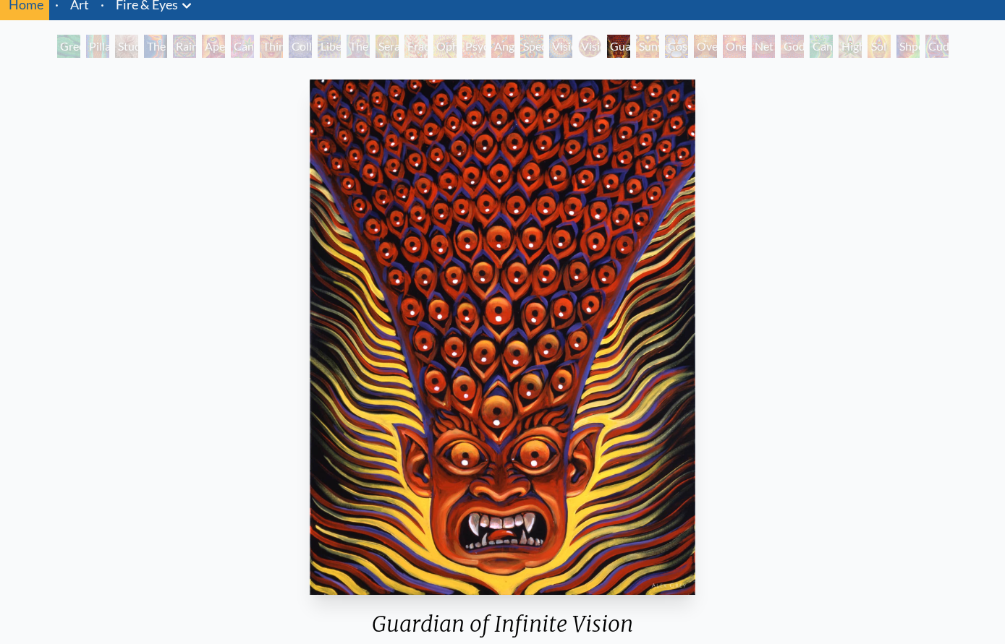
click at [571, 31] on div "Home · Art · Fire & Eyes Anatomical Drawings" at bounding box center [502, 395] width 1005 height 814
click at [555, 31] on div "Home · Art · Fire & Eyes Anatomical Drawings" at bounding box center [502, 395] width 1005 height 814
click at [558, 51] on div "Vision Crystal" at bounding box center [560, 46] width 23 height 23
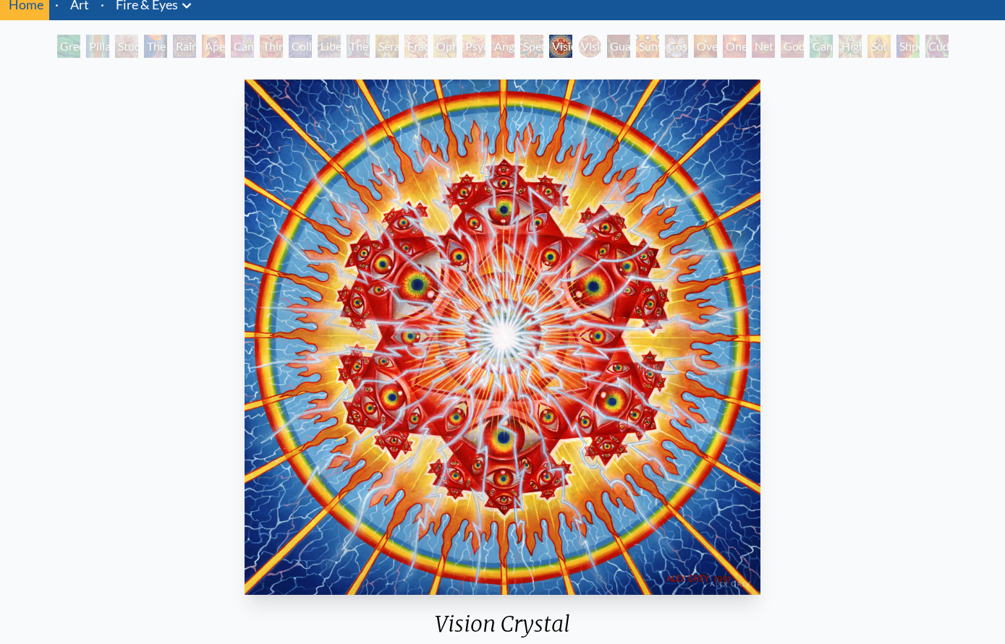
click at [520, 48] on div "Spectral Lotus" at bounding box center [531, 46] width 23 height 23
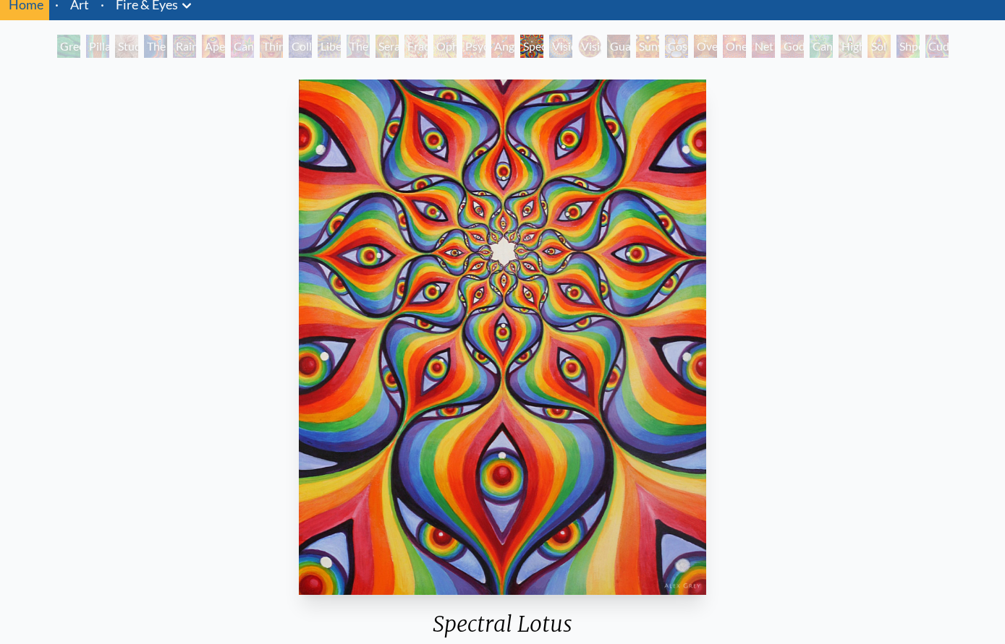
click at [491, 38] on div "Angel Skin" at bounding box center [502, 46] width 23 height 23
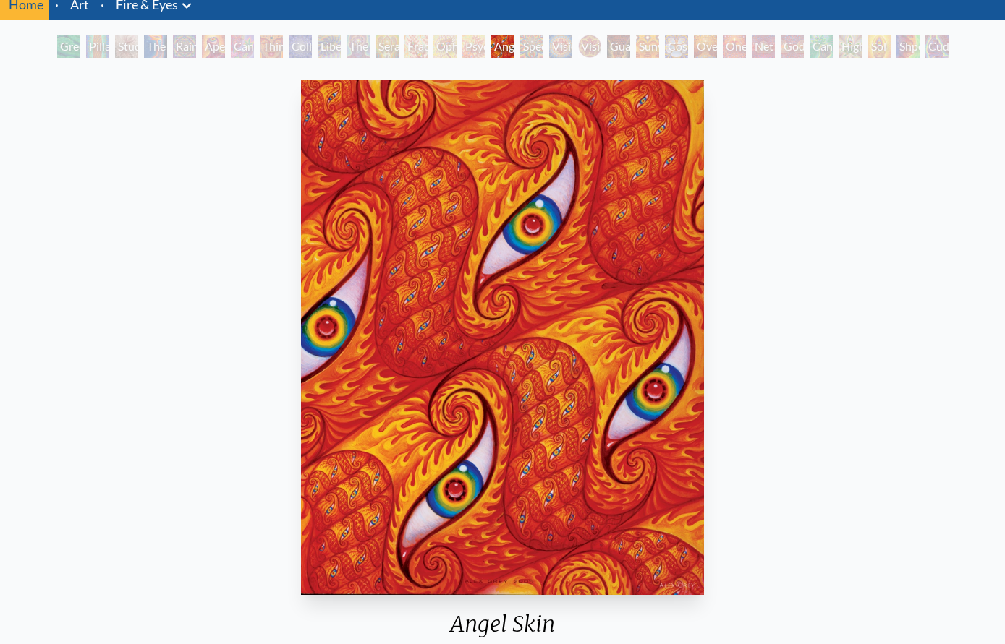
click at [462, 55] on div "Psychomicrograph of a Fractal Paisley Cherub Feather Tip" at bounding box center [473, 46] width 23 height 23
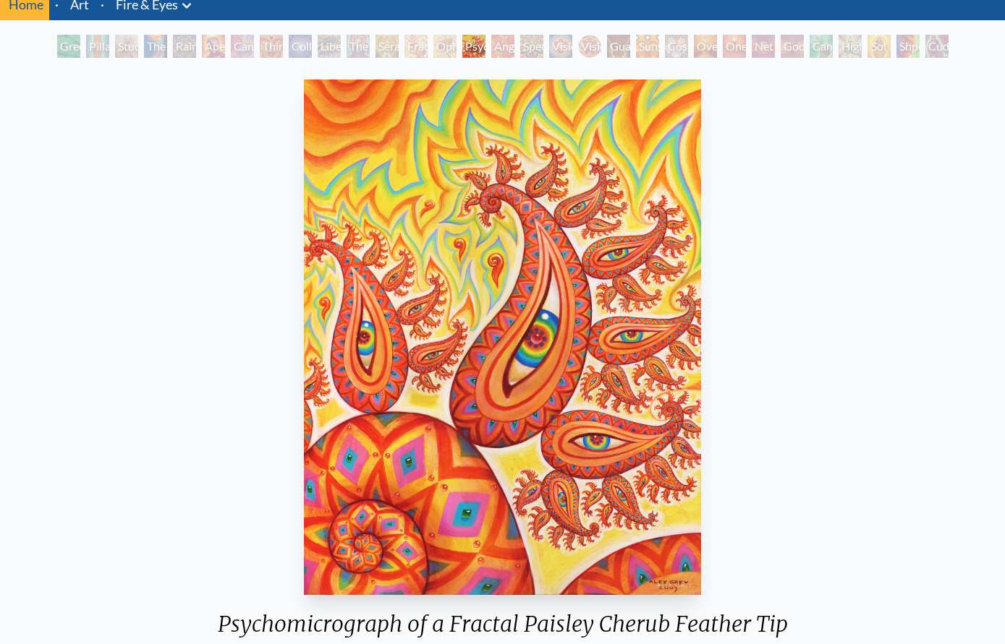
click at [433, 49] on div "Ophanic Eyelash" at bounding box center [444, 46] width 23 height 23
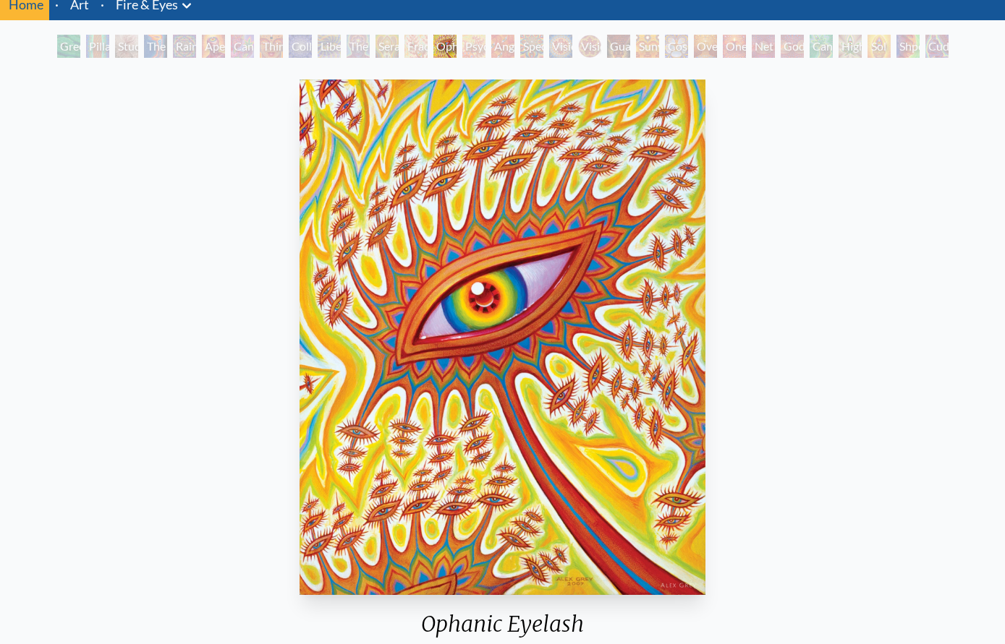
click at [425, 51] on div "Fractal Eyes" at bounding box center [415, 46] width 23 height 23
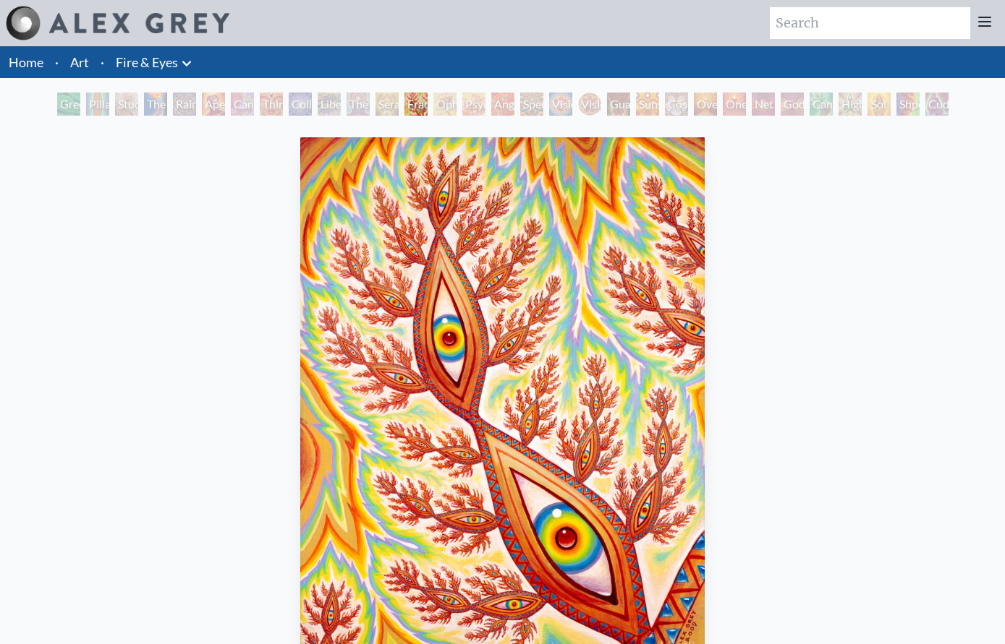
click at [929, 114] on div "Cuddle" at bounding box center [936, 104] width 23 height 23
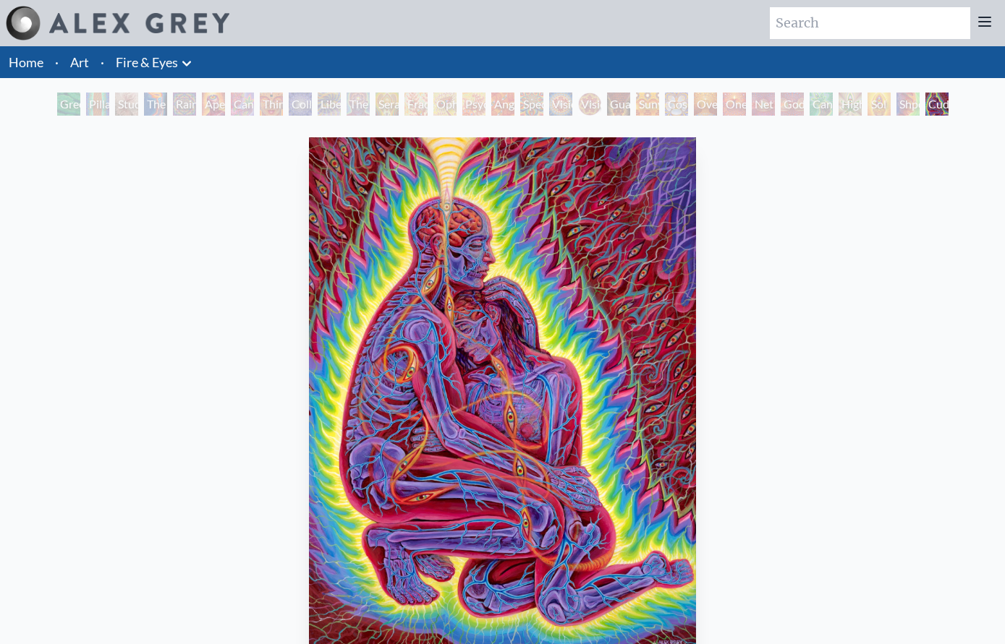
click at [896, 101] on div "Shpongled" at bounding box center [907, 104] width 23 height 23
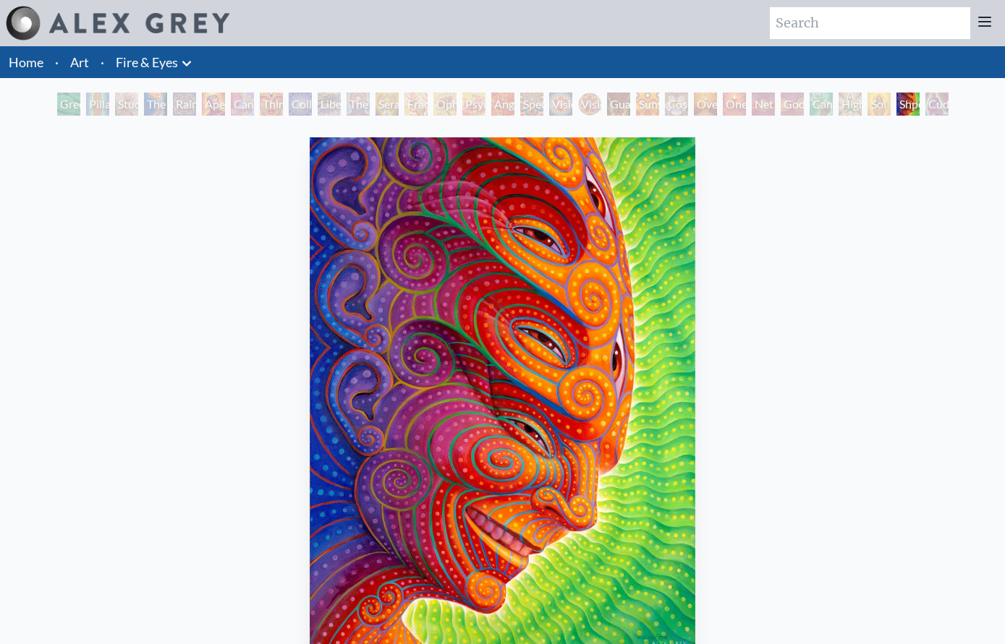
click at [887, 103] on div "Sol Invictus" at bounding box center [878, 104] width 23 height 23
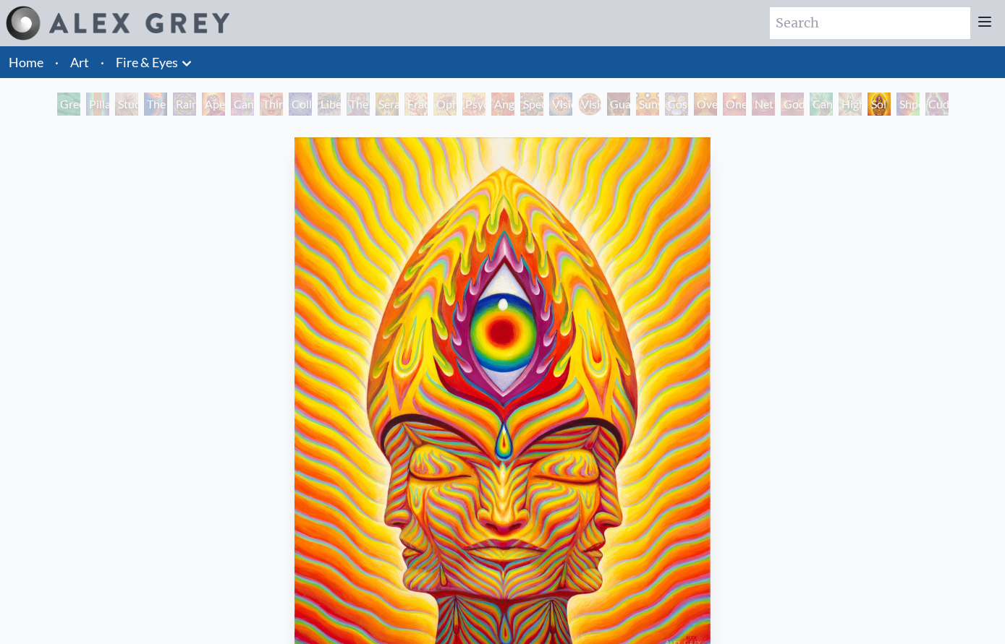
click at [867, 95] on div "Sol Invictus" at bounding box center [878, 104] width 23 height 23
click at [838, 107] on div "Higher Vision" at bounding box center [849, 104] width 23 height 23
